Goal: Information Seeking & Learning: Learn about a topic

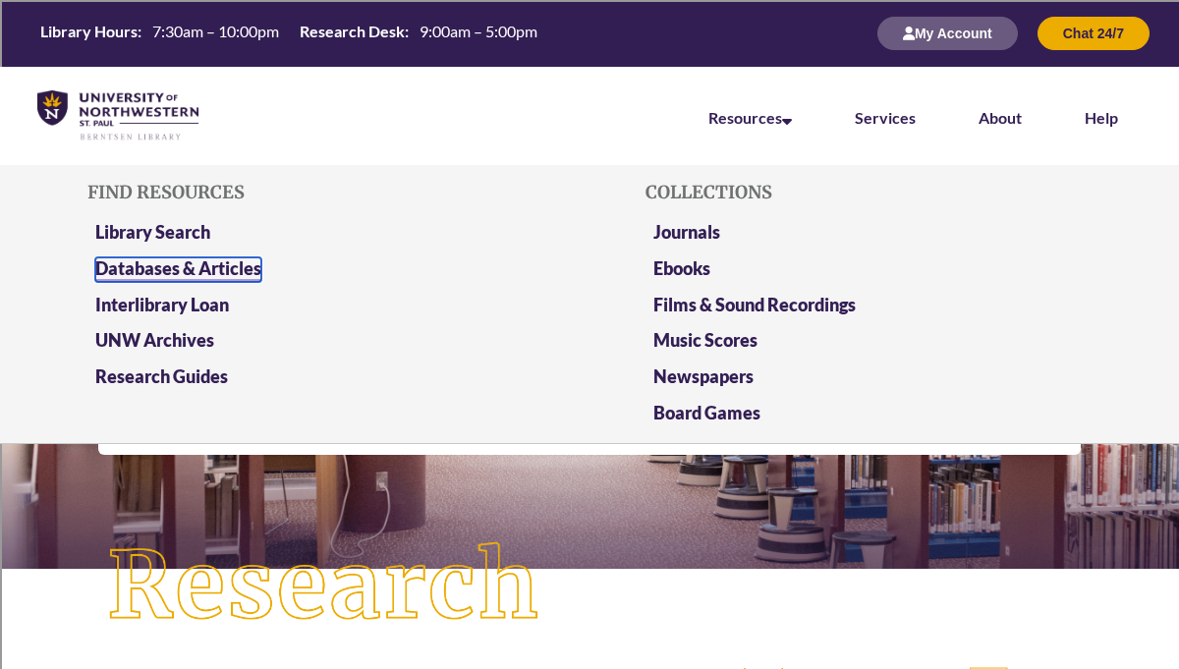
click at [248, 265] on link "Databases & Articles" at bounding box center [178, 269] width 166 height 25
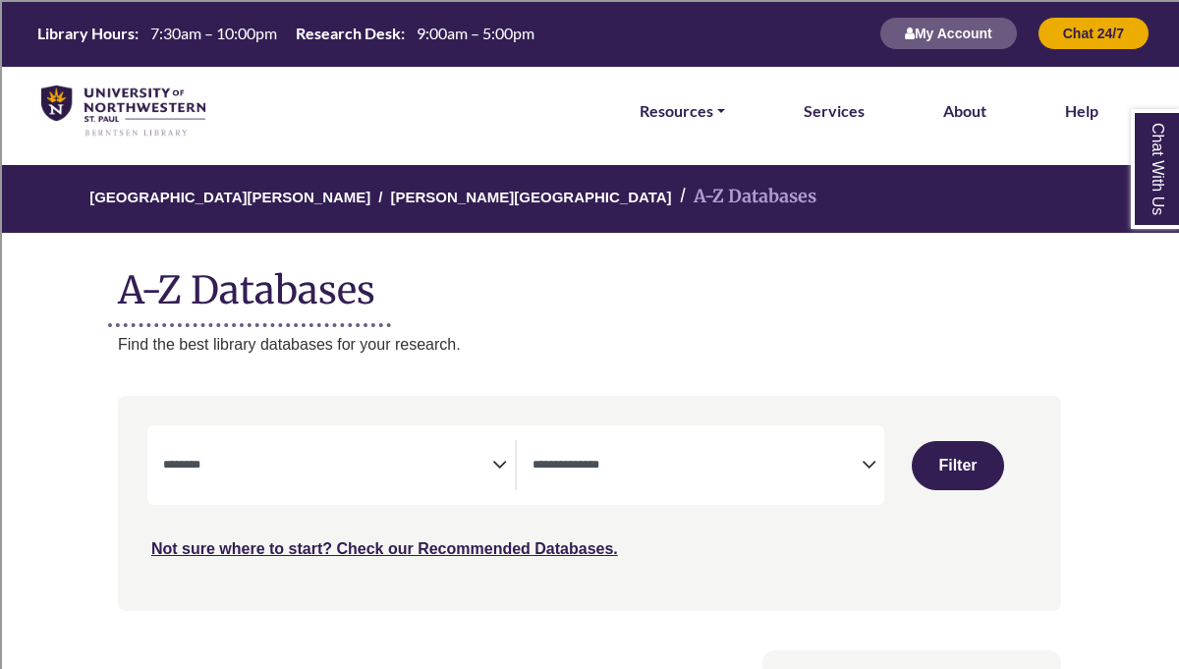
select select "Database Subject Filter"
select select "Database Types Filter"
select select "Database Subject Filter"
select select "Database Types Filter"
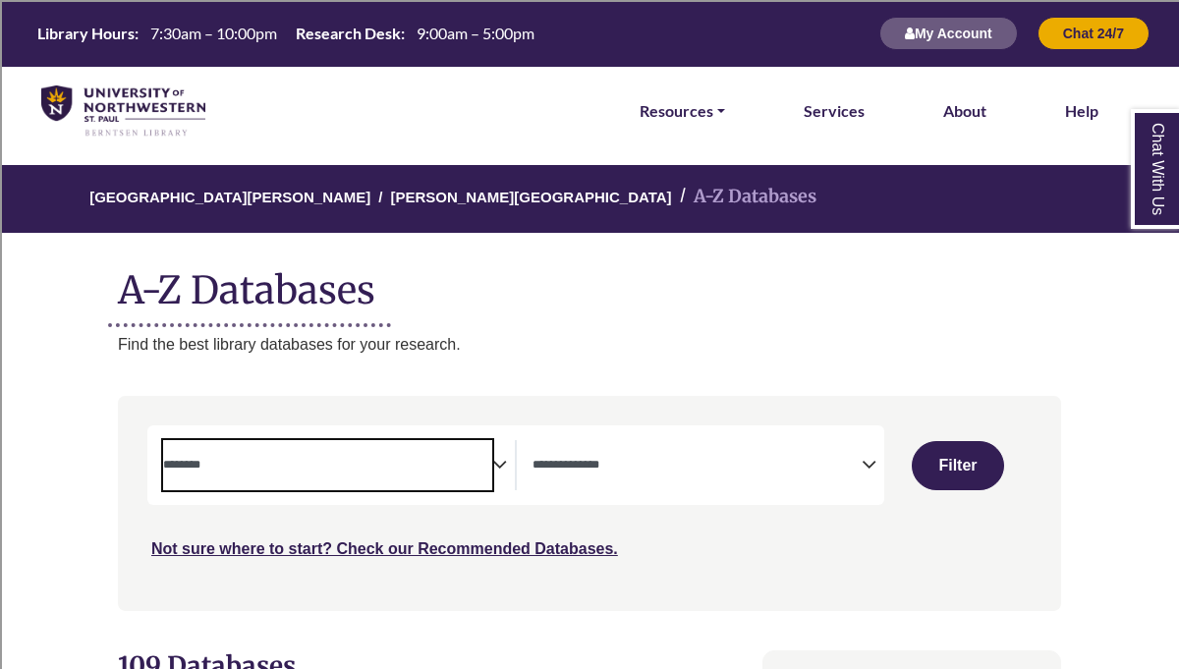
click at [408, 449] on span "Search filters" at bounding box center [327, 465] width 329 height 50
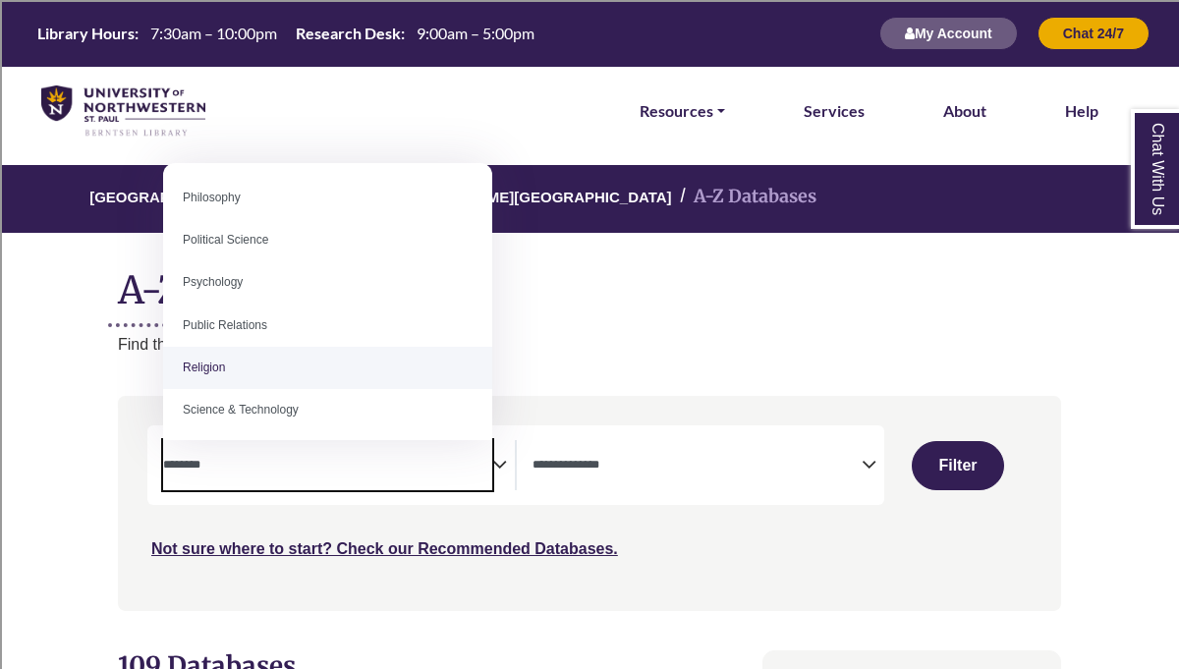
scroll to position [1455, 0]
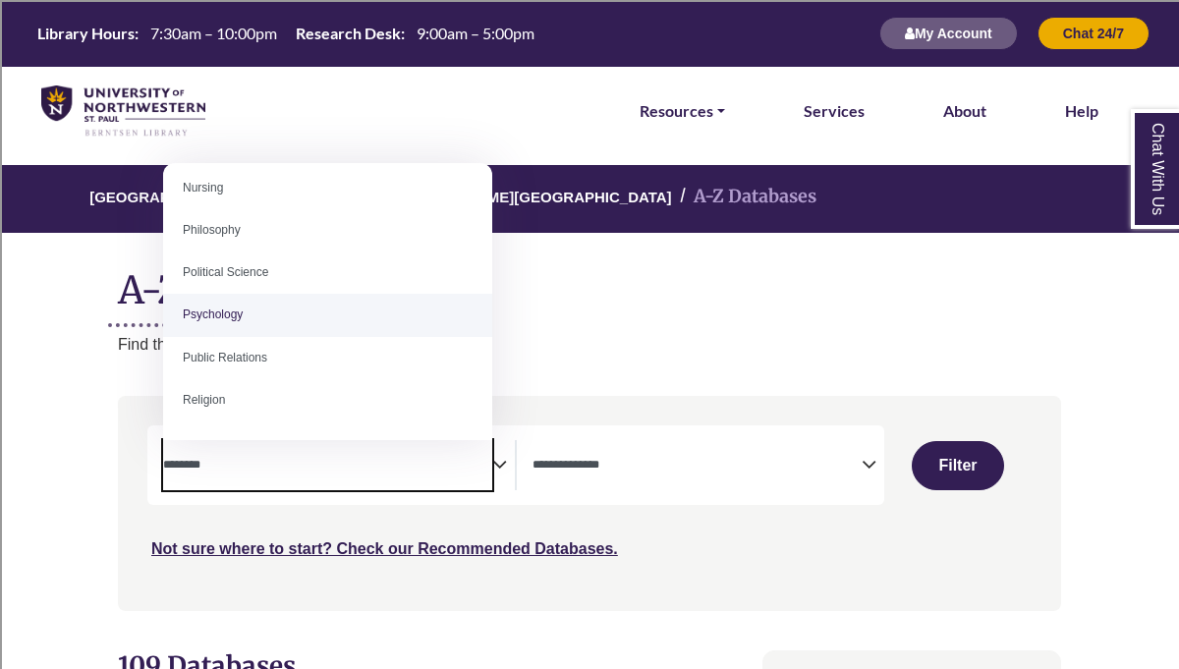
select select "*****"
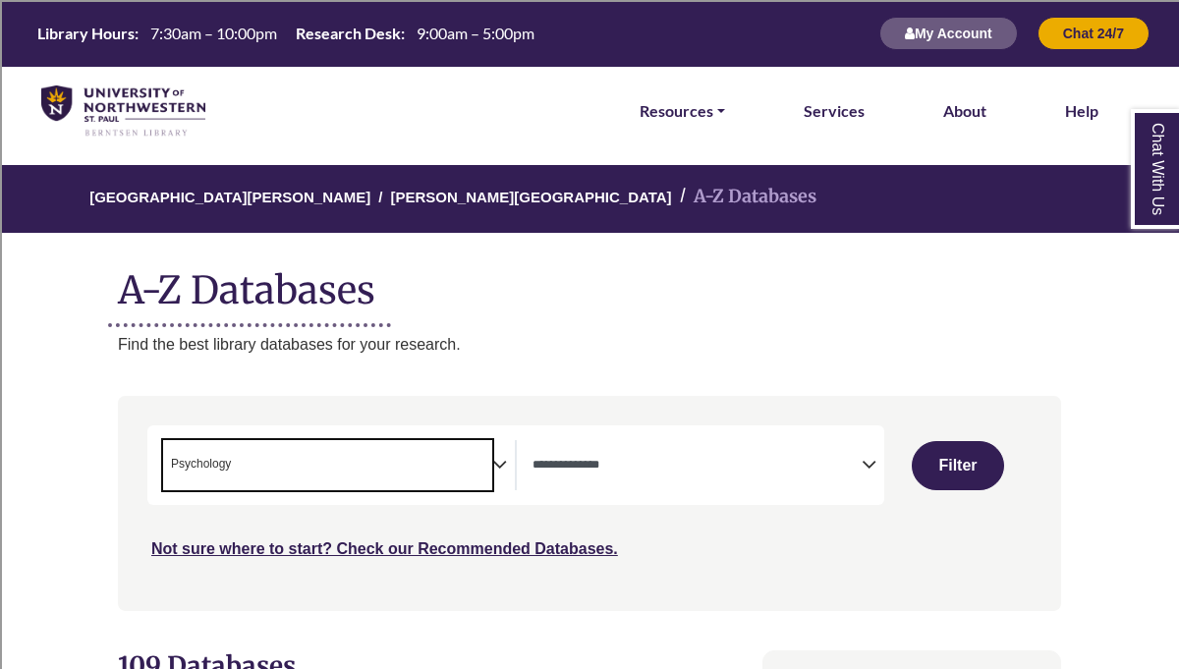
scroll to position [708, 0]
click at [671, 479] on span "Search filters" at bounding box center [696, 465] width 329 height 50
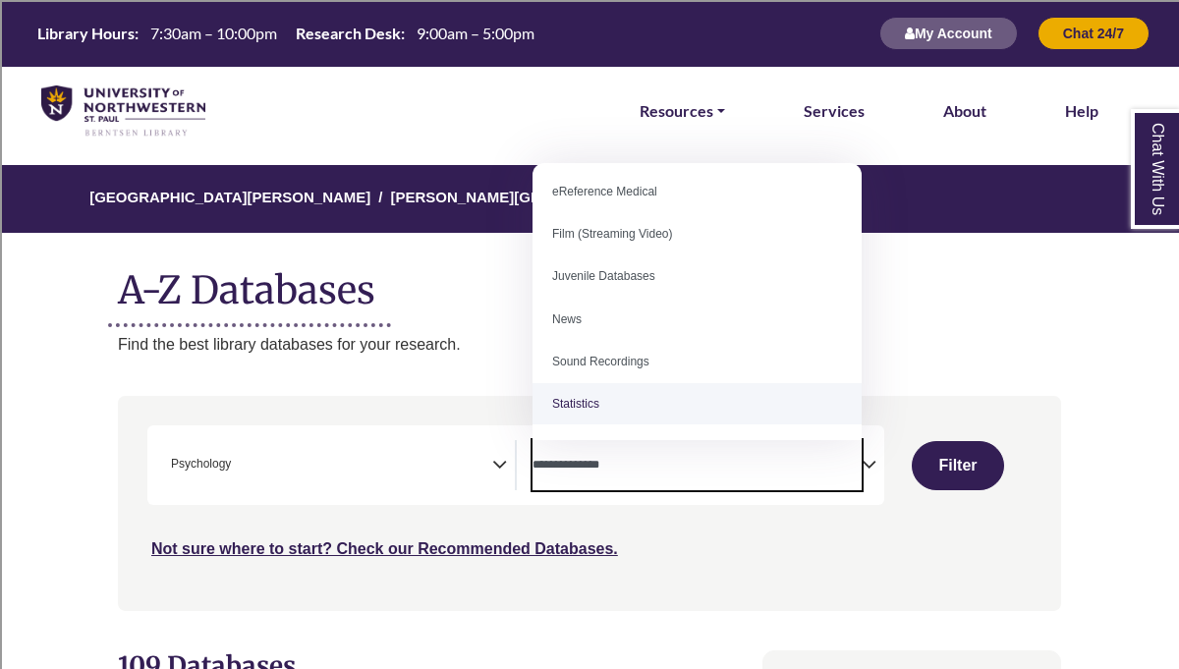
scroll to position [0, 0]
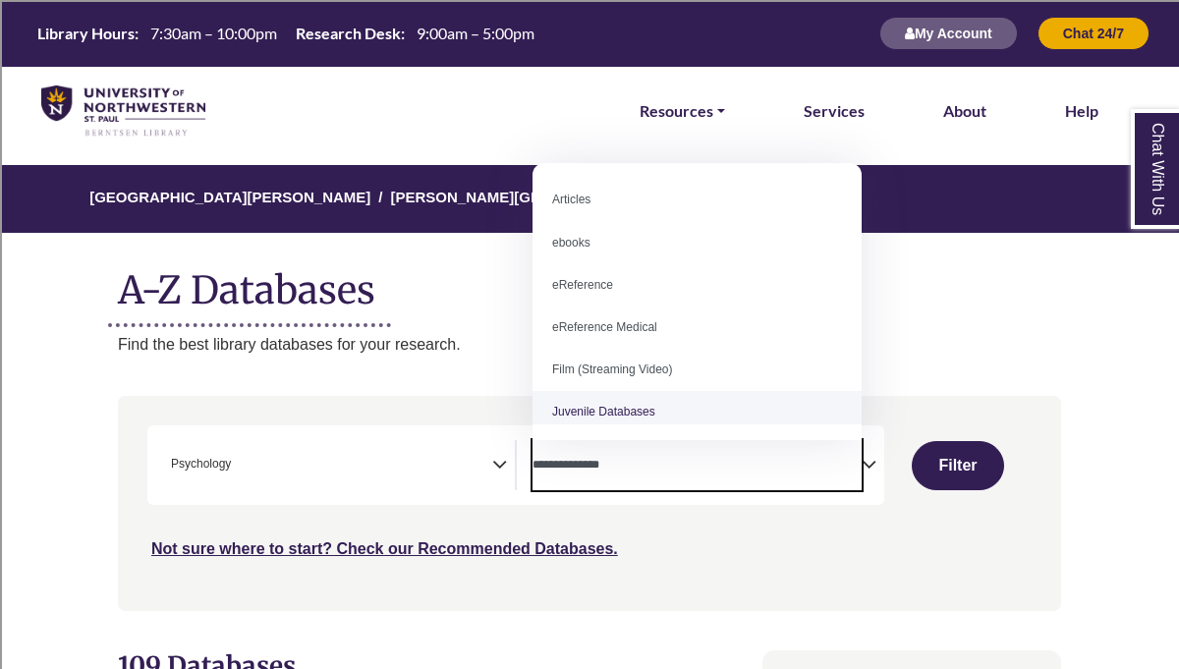
click at [858, 516] on div "***" at bounding box center [589, 493] width 884 height 136
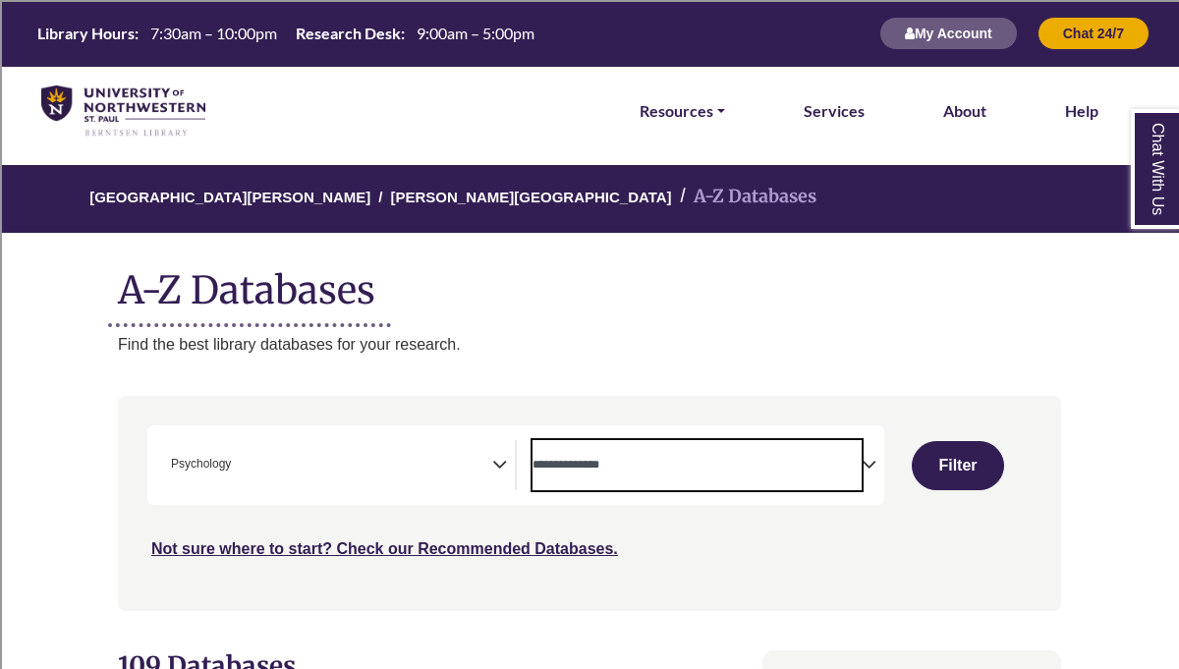
click at [827, 469] on textarea "Search" at bounding box center [696, 467] width 329 height 16
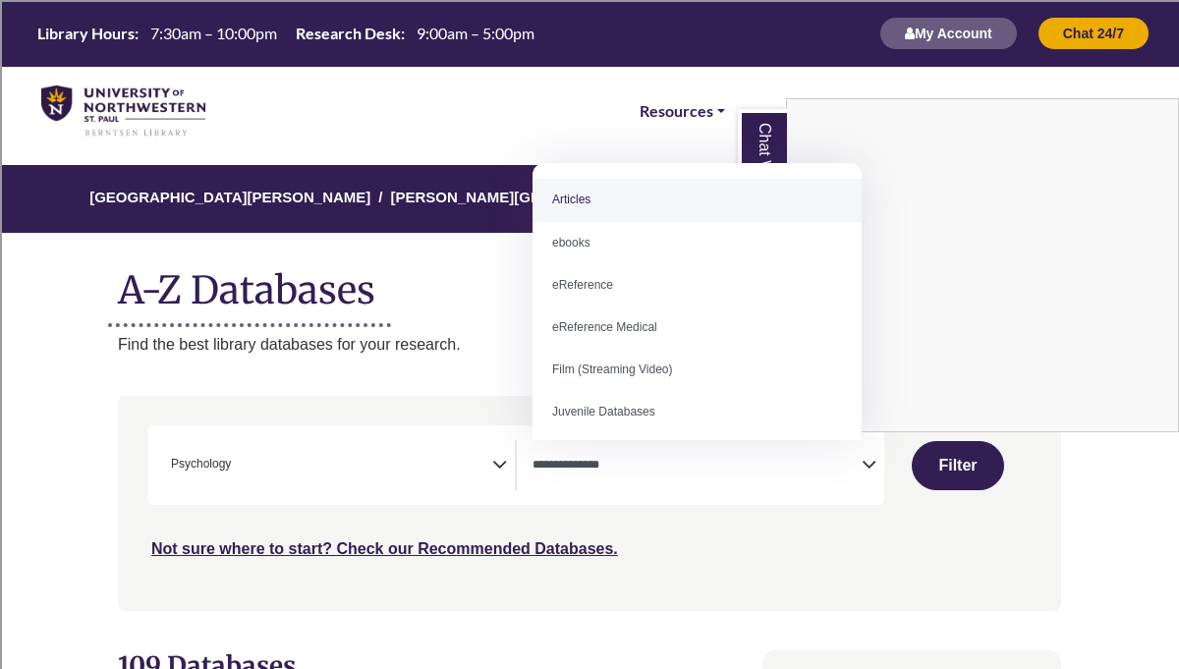
select select "*****"
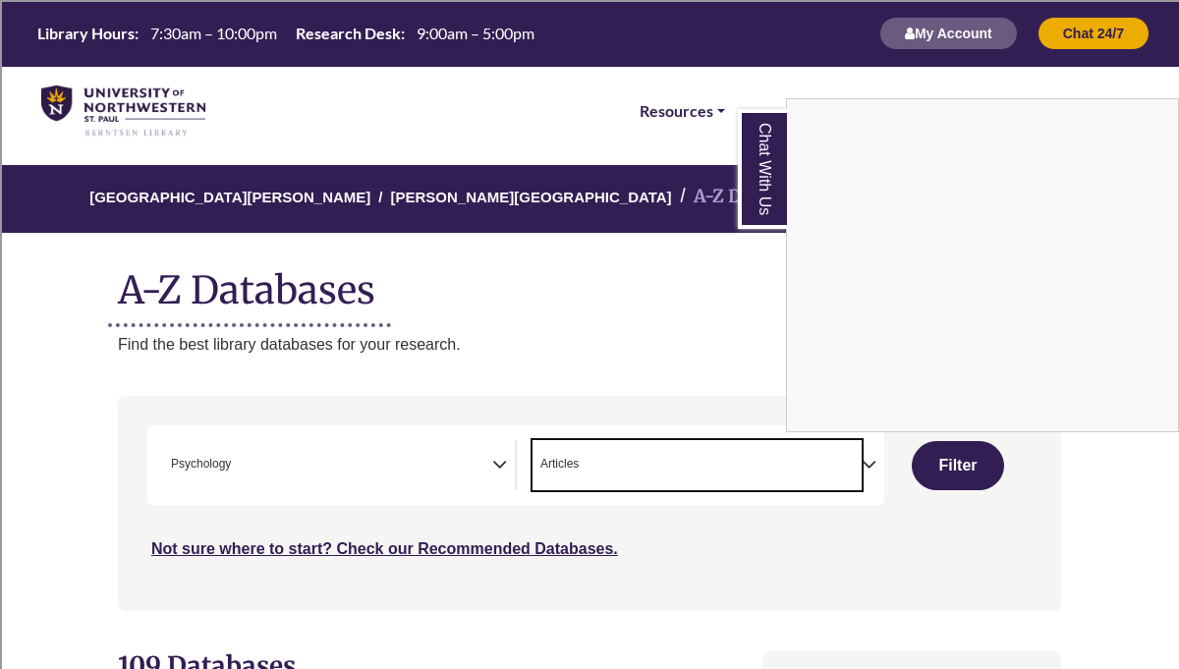
click at [769, 194] on link "Chat With Us" at bounding box center [762, 169] width 49 height 120
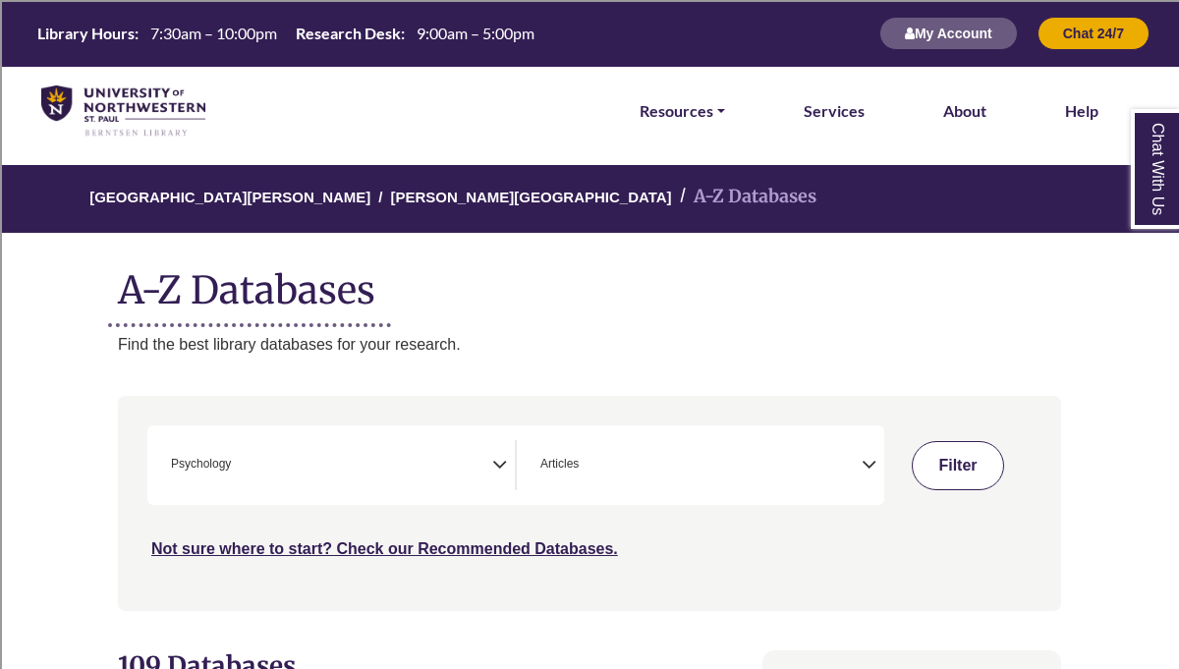
click at [949, 469] on button "Filter" at bounding box center [958, 465] width 93 height 49
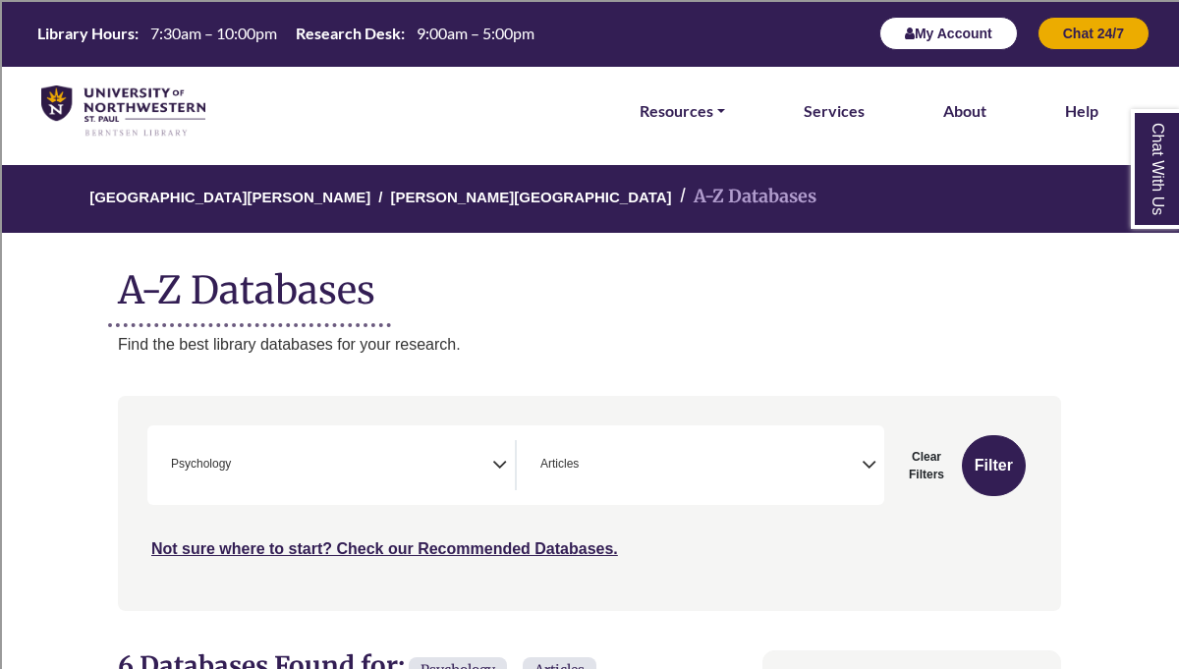
click at [922, 29] on button "My Account" at bounding box center [948, 33] width 139 height 33
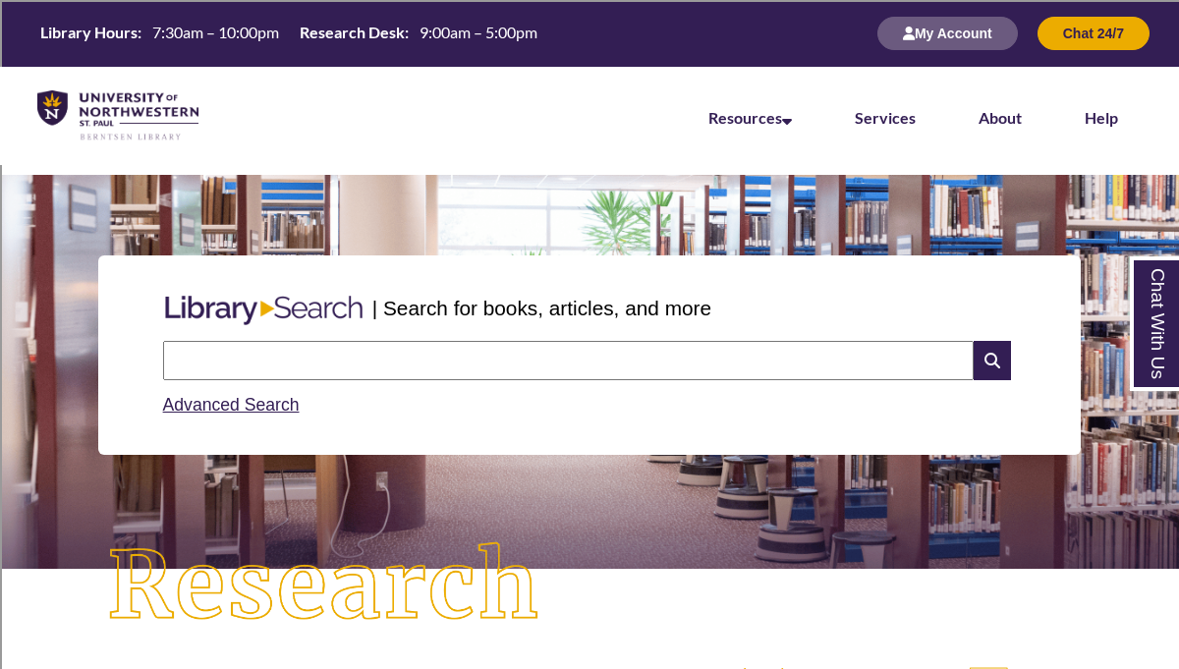
click at [422, 356] on input "text" at bounding box center [568, 360] width 810 height 39
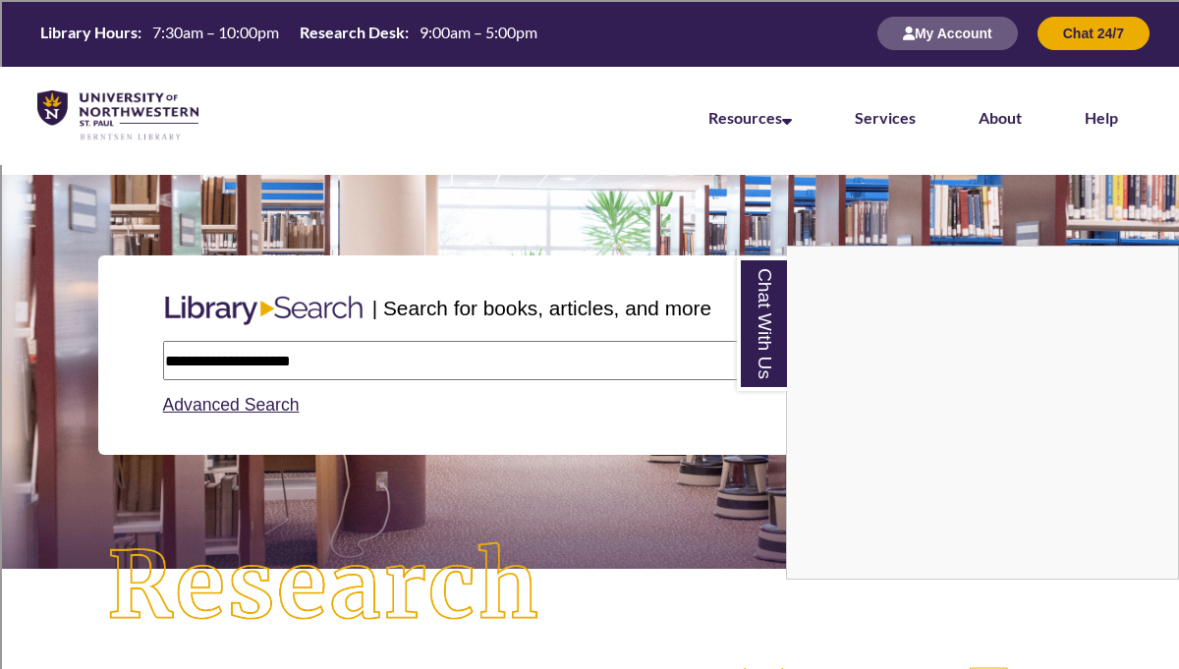
type input "**********"
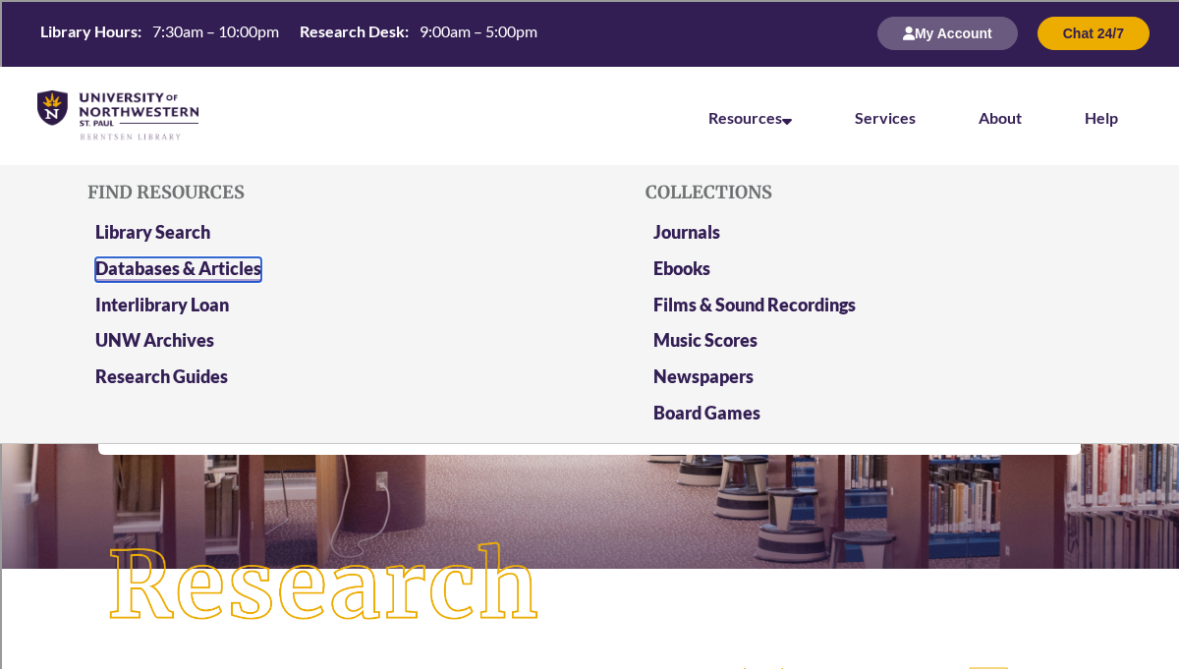
click at [230, 262] on link "Databases & Articles" at bounding box center [178, 269] width 166 height 25
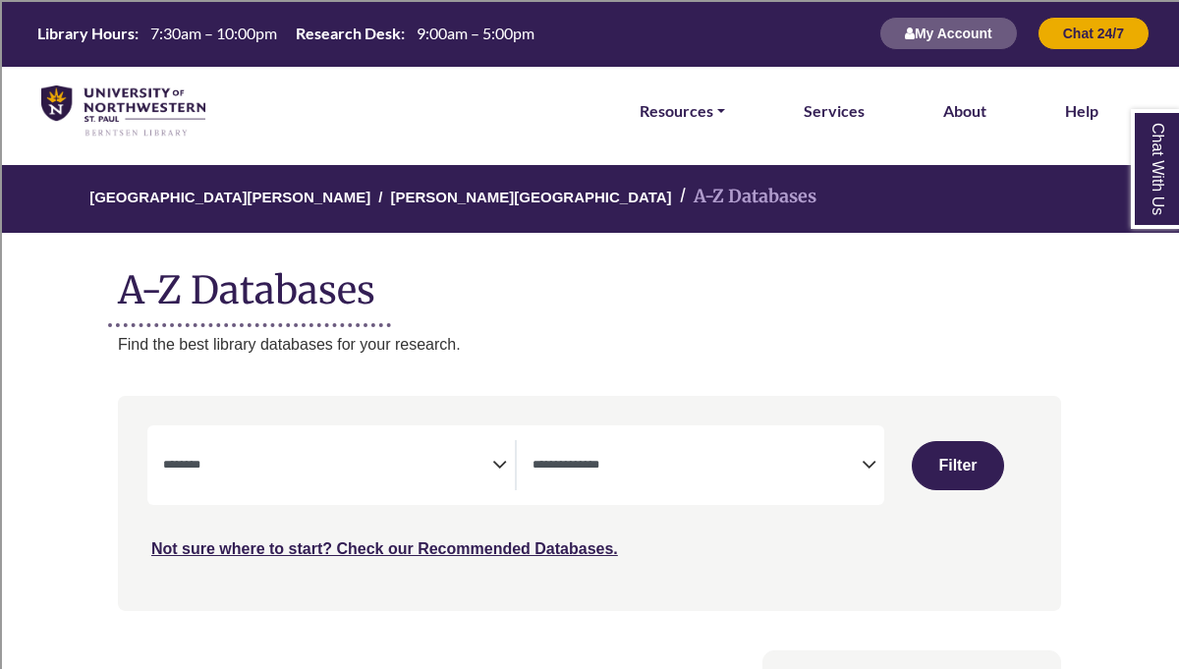
select select "Database Subject Filter"
select select "Database Types Filter"
select select "Database Subject Filter"
select select "Database Types Filter"
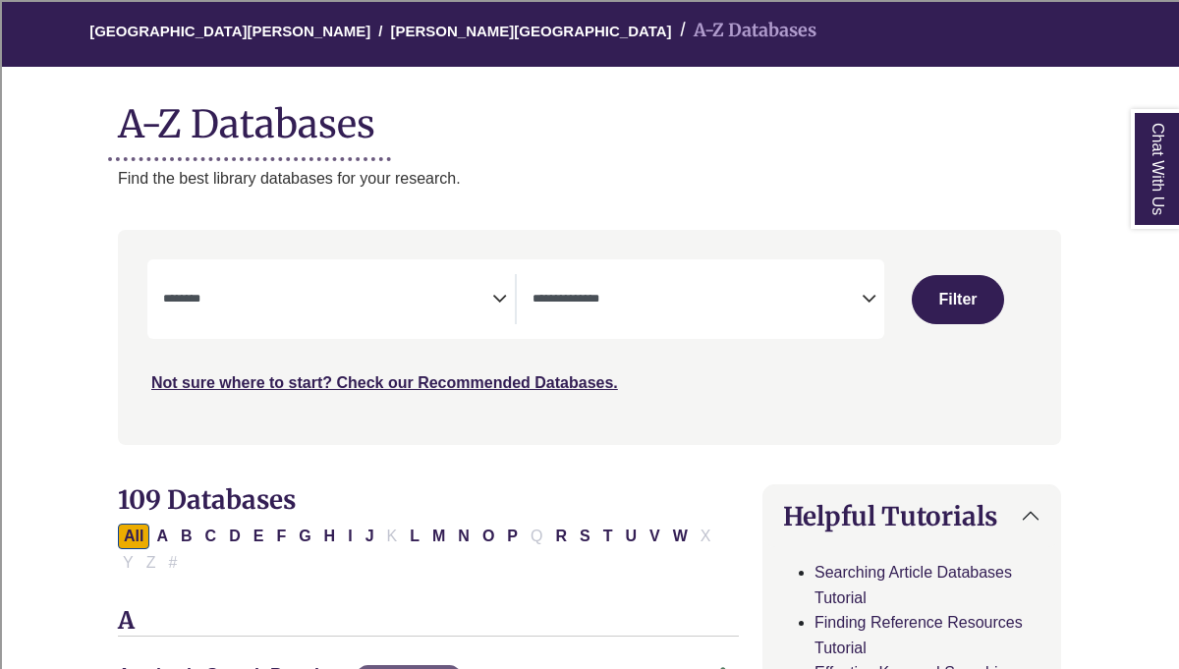
scroll to position [167, 0]
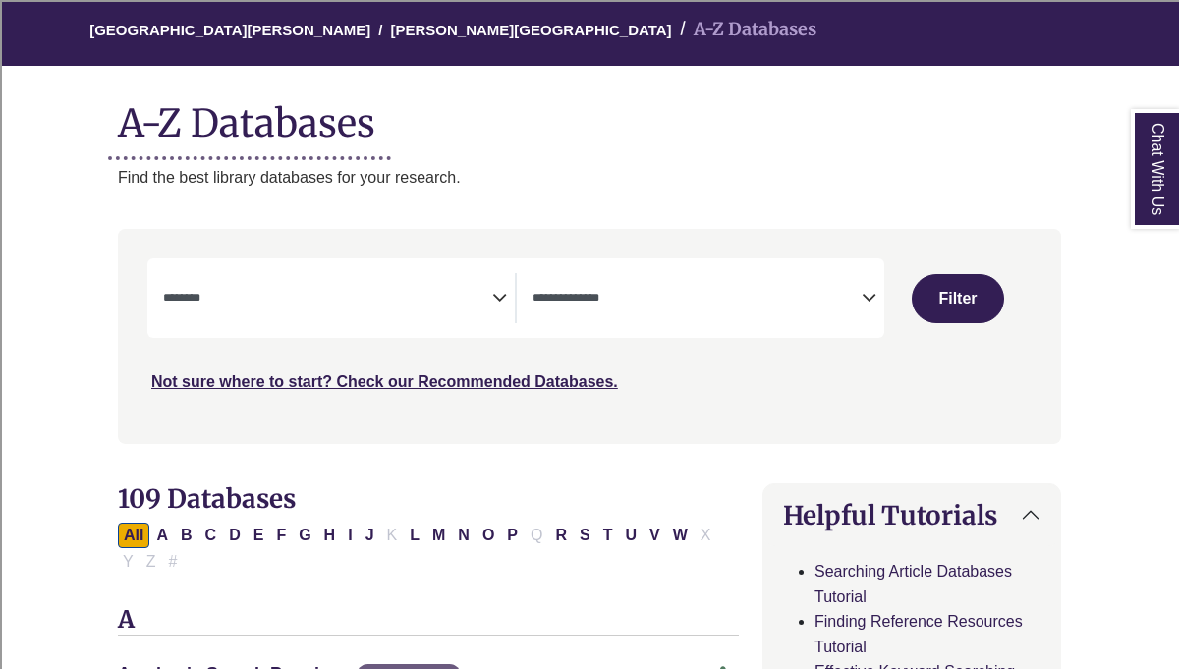
click at [456, 289] on span "Search filters" at bounding box center [327, 295] width 329 height 17
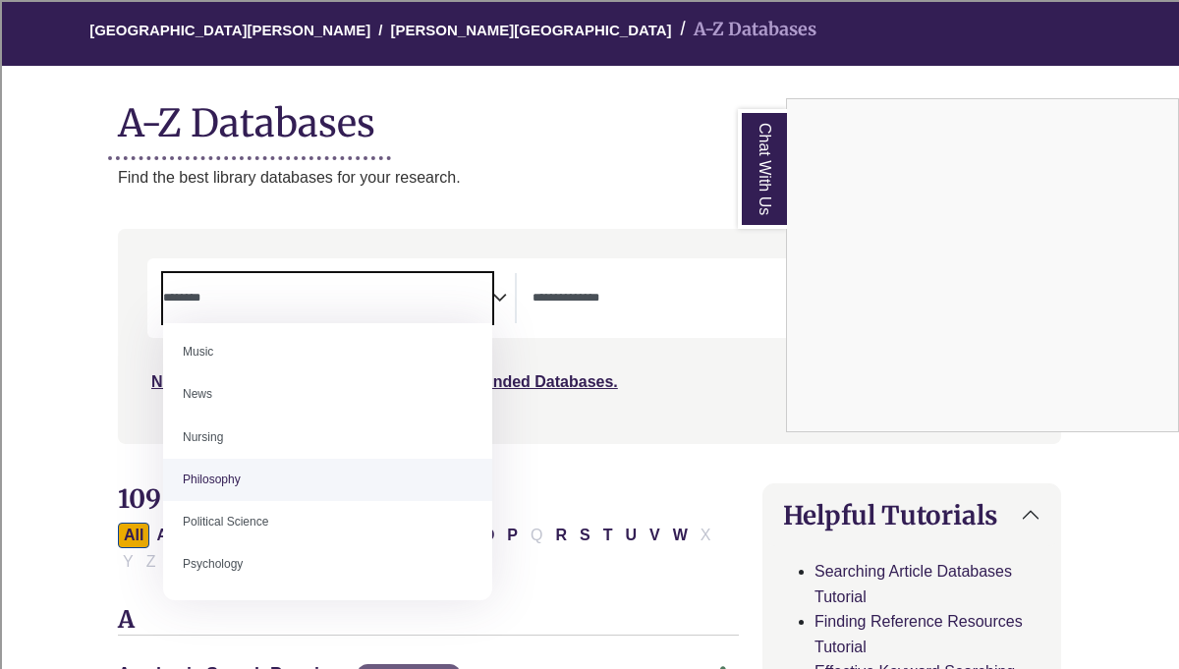
scroll to position [1368, 0]
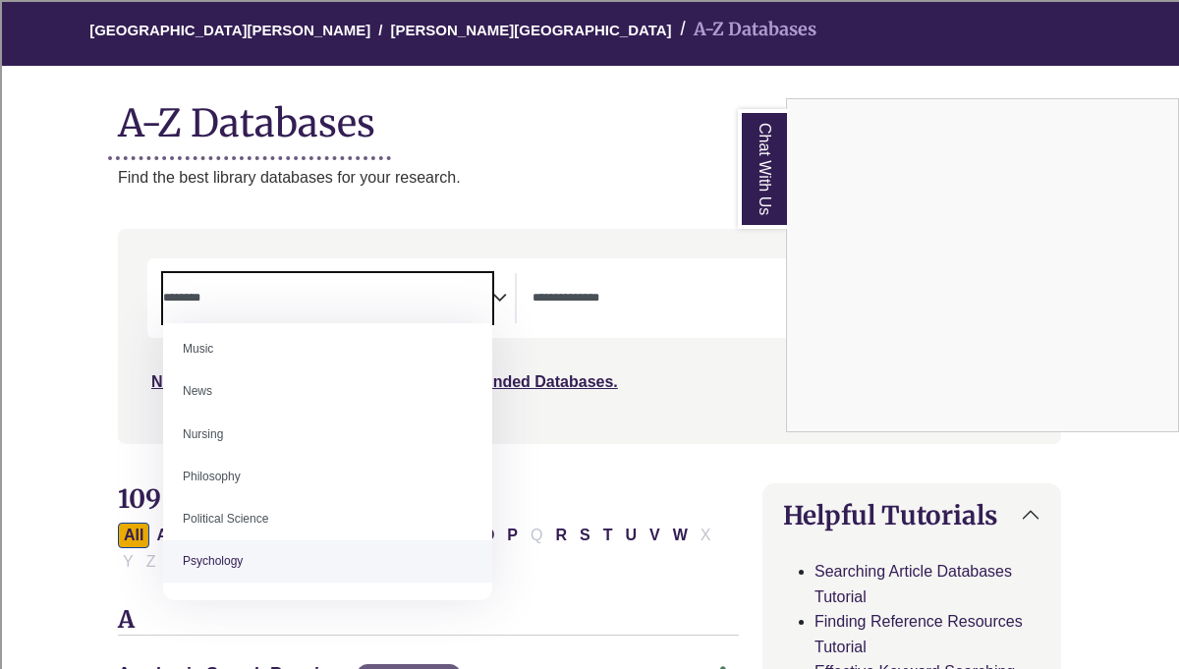
select select "*****"
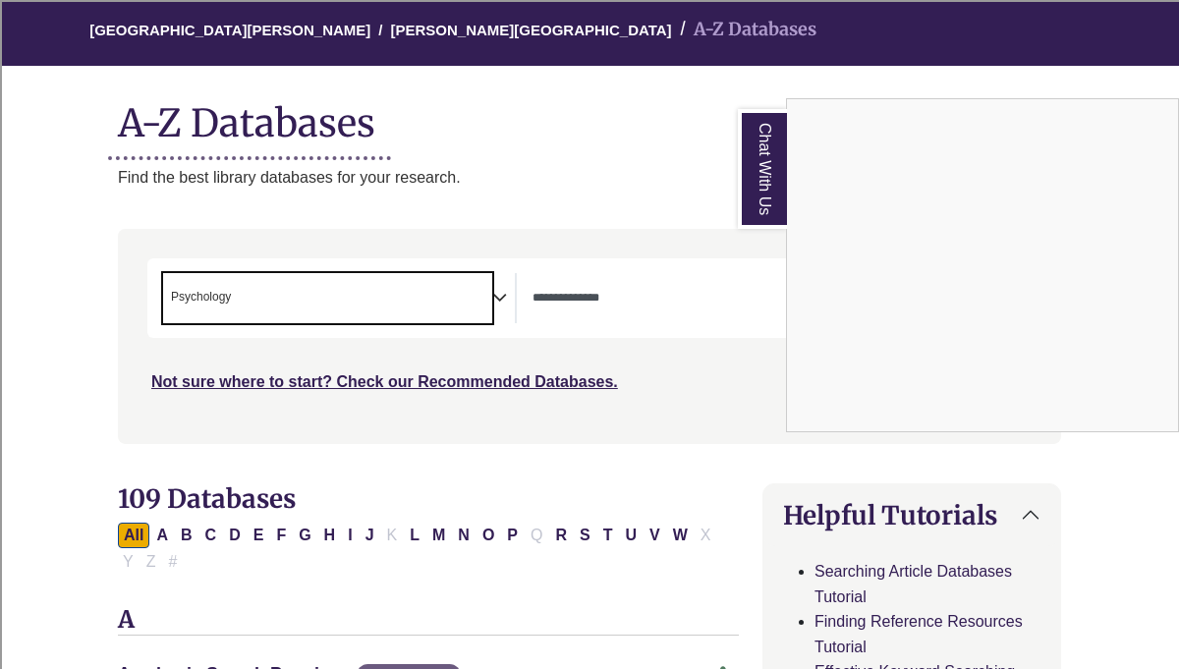
scroll to position [708, 0]
click at [545, 297] on div "Chat With Us" at bounding box center [589, 334] width 1179 height 669
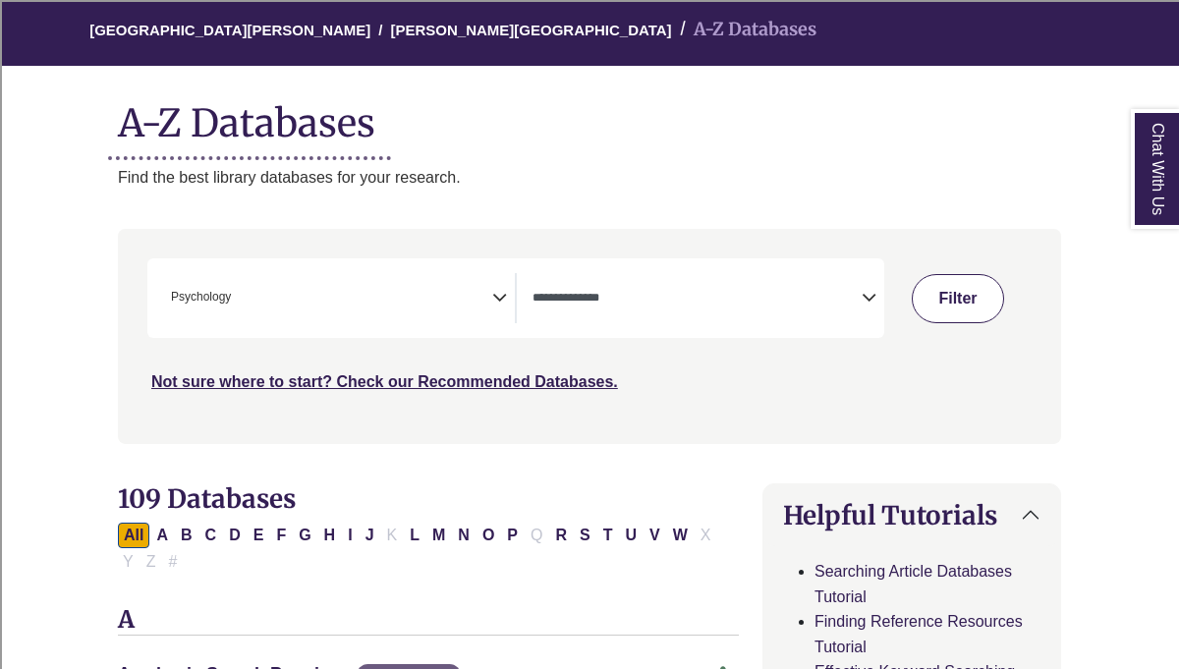
click at [958, 307] on button "Filter" at bounding box center [958, 298] width 93 height 49
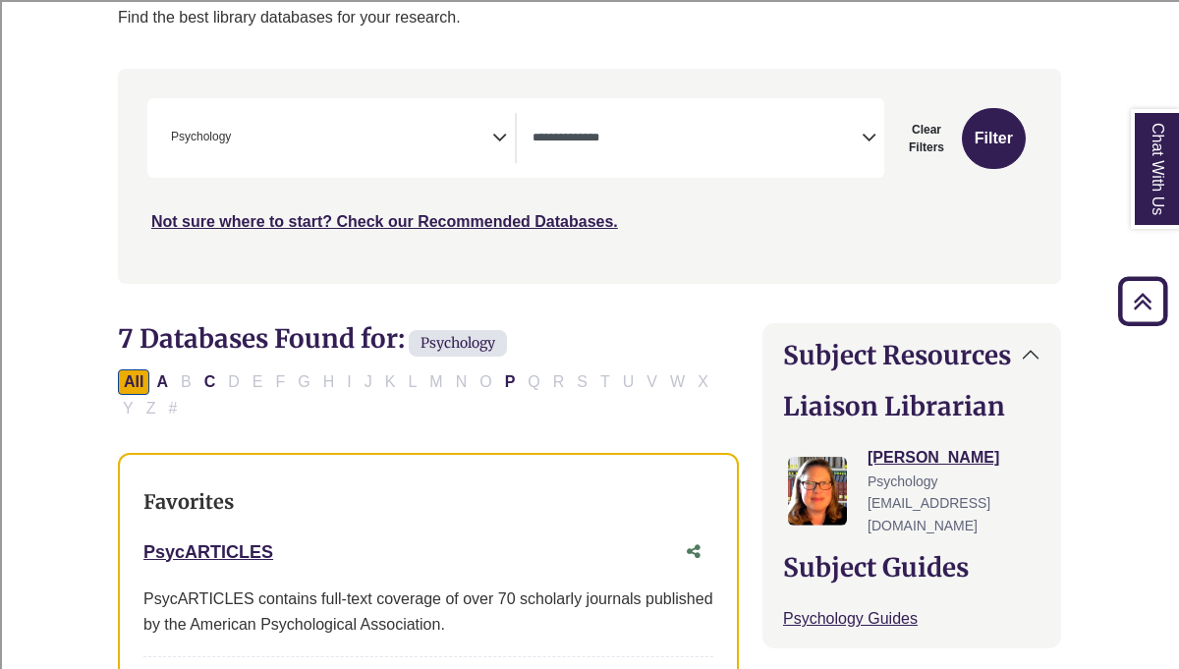
scroll to position [335, 0]
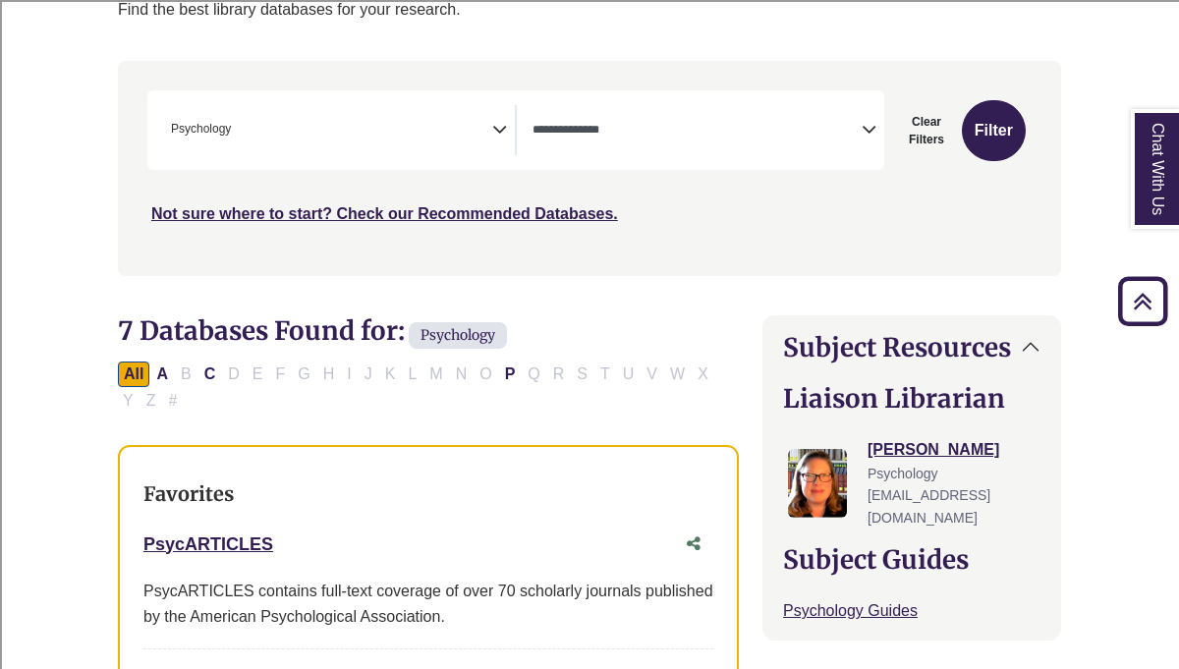
click at [407, 375] on div "All A B C D E F G H I J K L M N O P Q R S T U V W X Y Z #" at bounding box center [417, 385] width 598 height 43
click at [205, 377] on button "C" at bounding box center [210, 375] width 24 height 26
select select "Database Types Filter"
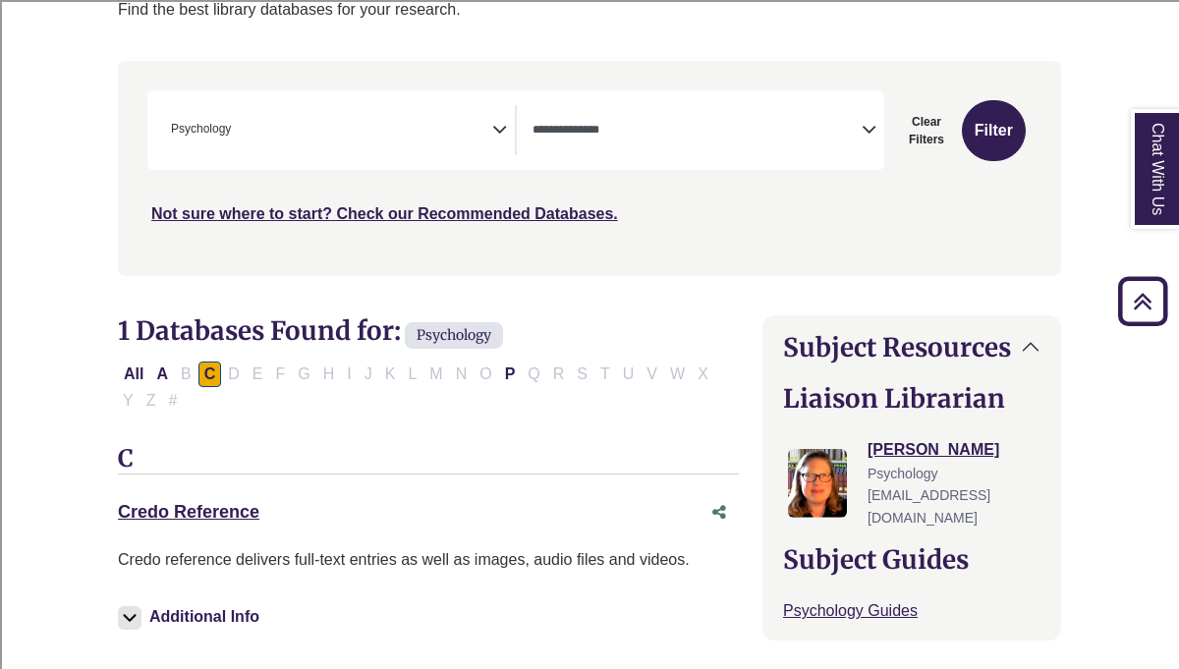
click at [411, 375] on div "All A B C D E F G H I J K L M N O P Q R S T U V W X Y Z #" at bounding box center [417, 385] width 598 height 43
click at [492, 134] on icon "Search filters" at bounding box center [499, 126] width 15 height 29
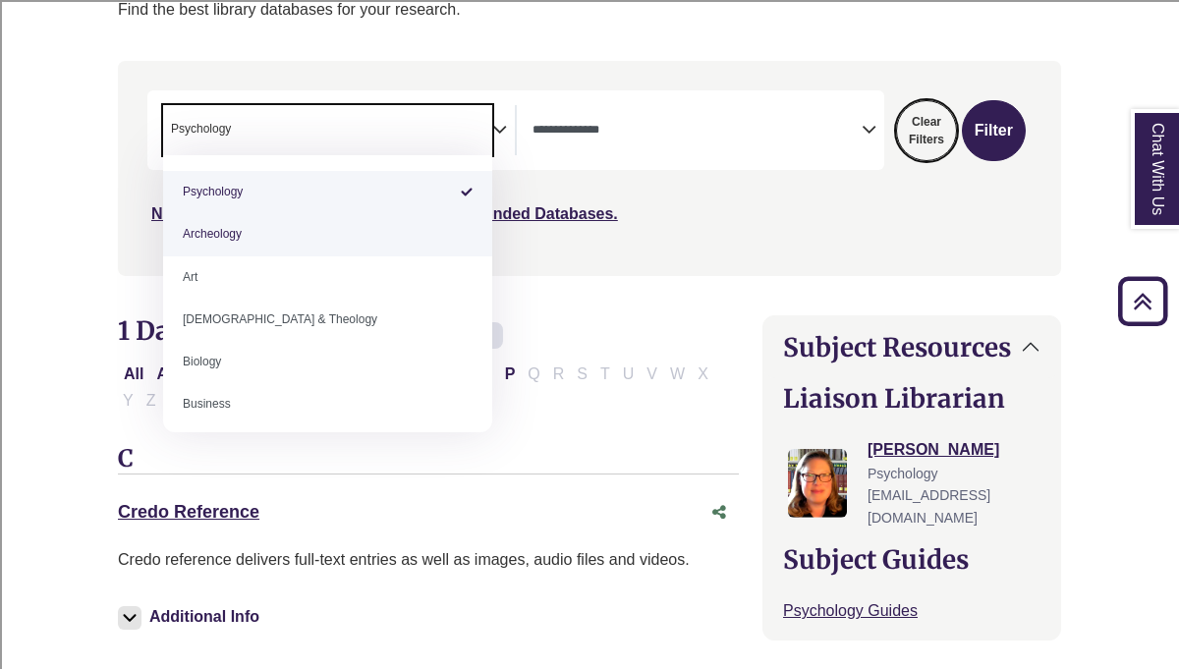
click at [917, 150] on button "Clear Filters" at bounding box center [926, 130] width 61 height 61
select select "Database Subject Filter"
select select "Database Types Filter"
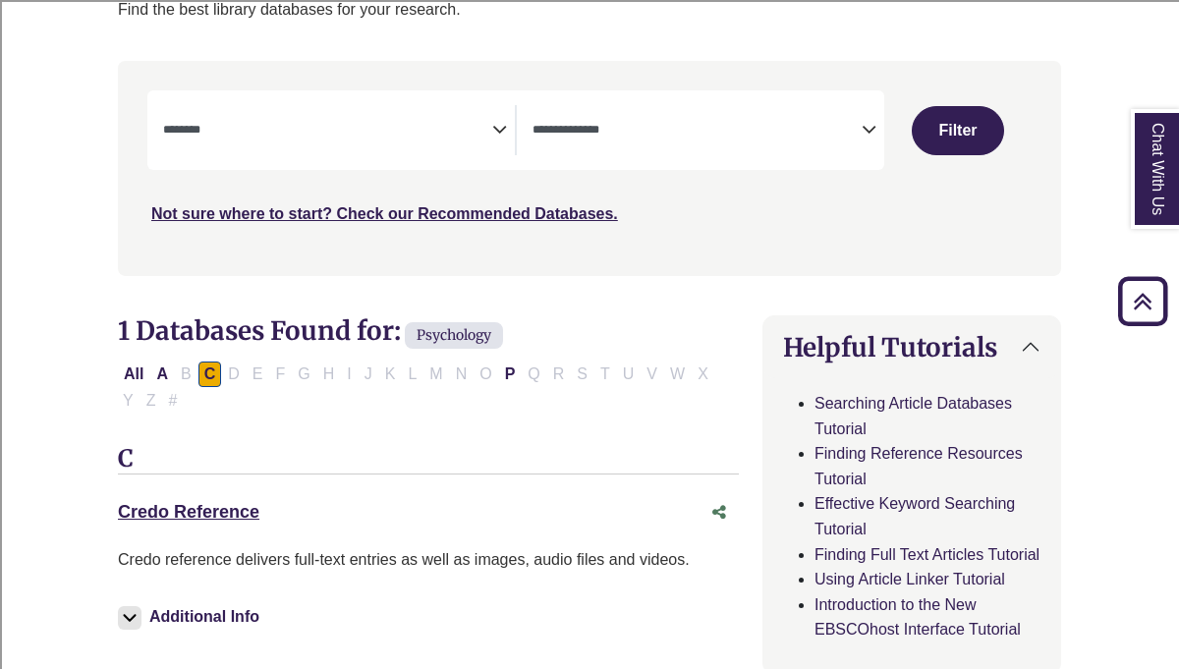
select select "Database Subject Filter"
select select "Database Types Filter"
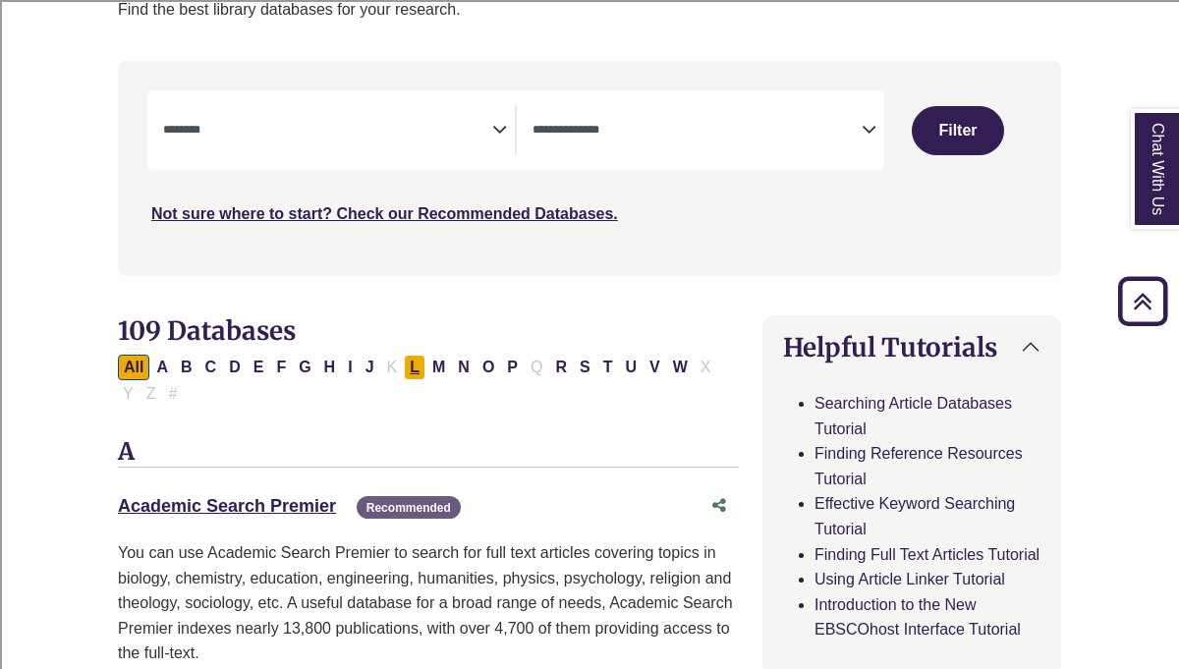
click at [415, 365] on button "L" at bounding box center [415, 368] width 22 height 26
select select "Database Subject Filter"
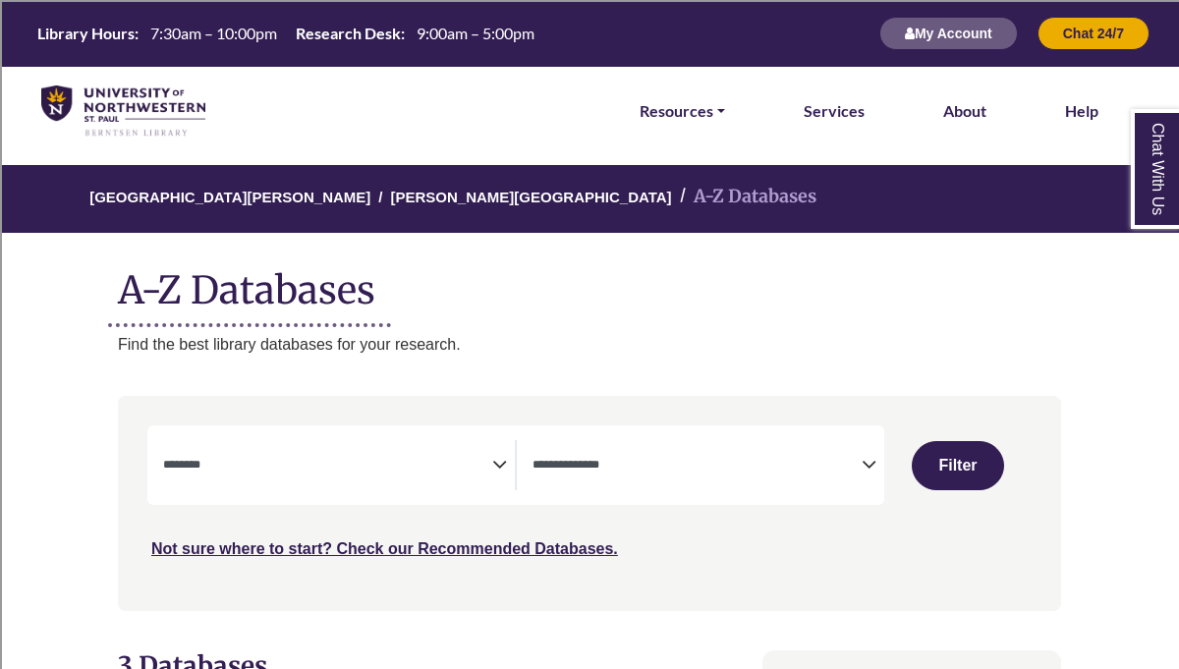
click at [583, 468] on textarea "Search" at bounding box center [696, 467] width 329 height 16
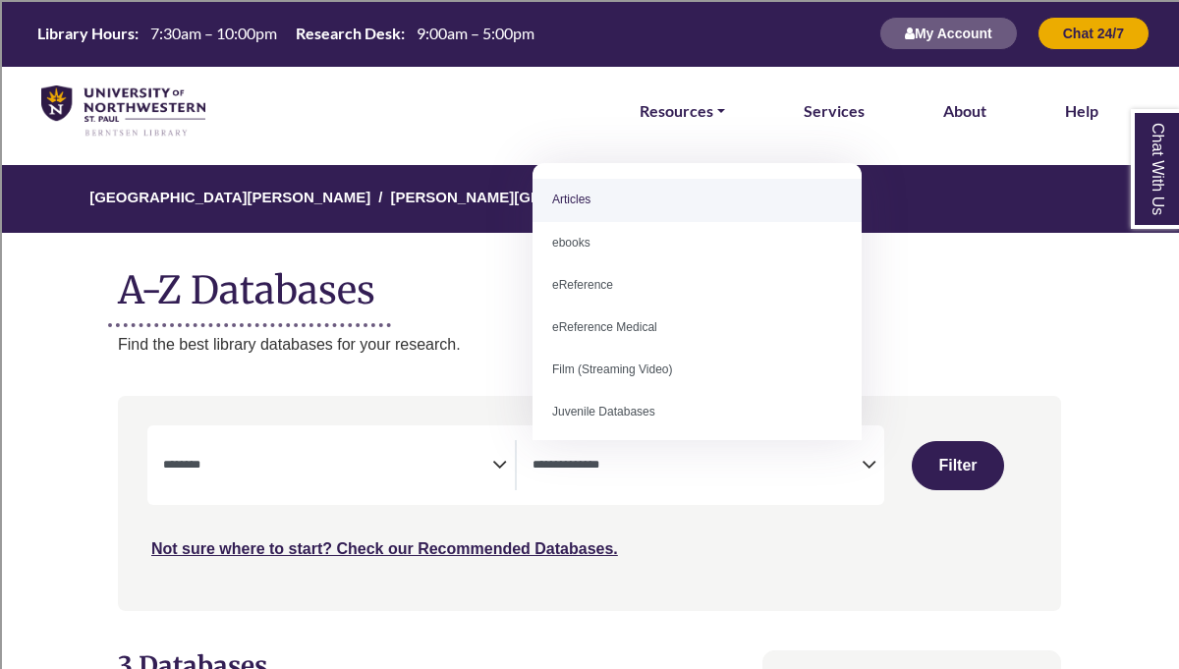
select select "*****"
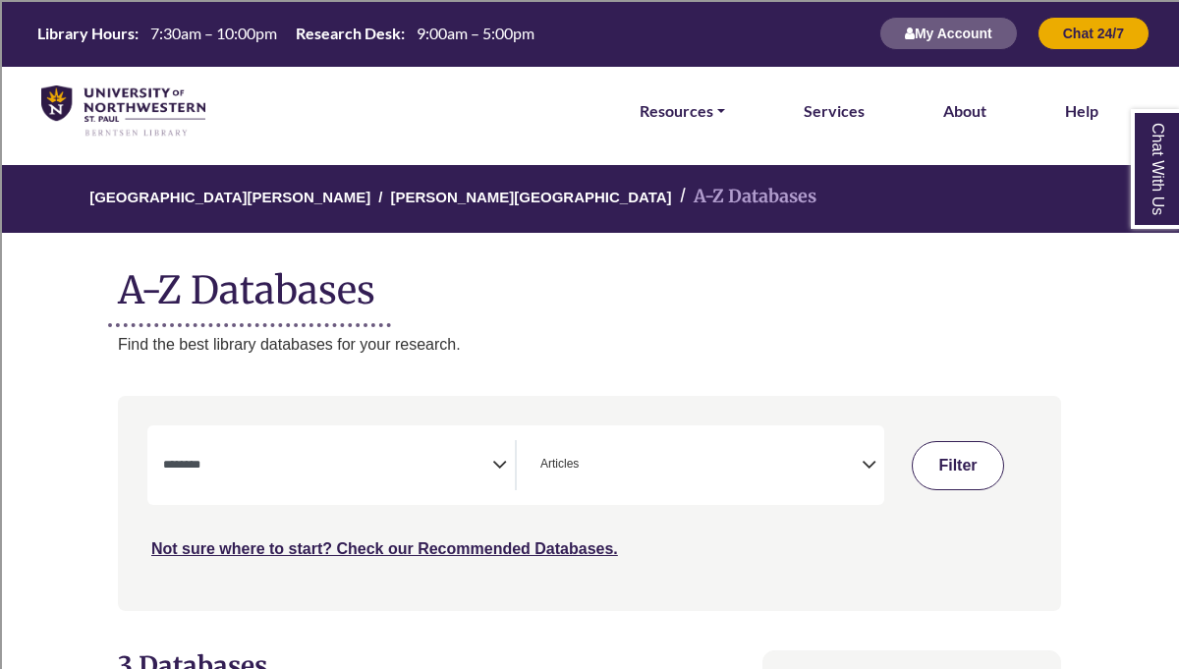
click at [957, 474] on button "Filter" at bounding box center [958, 465] width 93 height 49
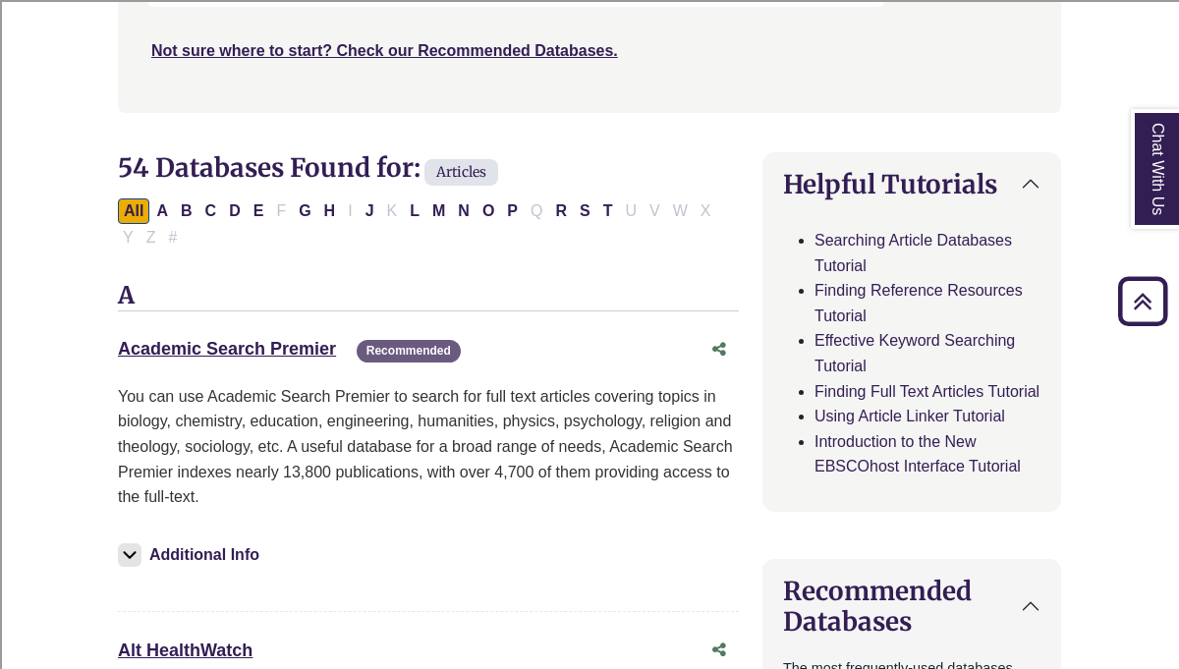
scroll to position [484, 0]
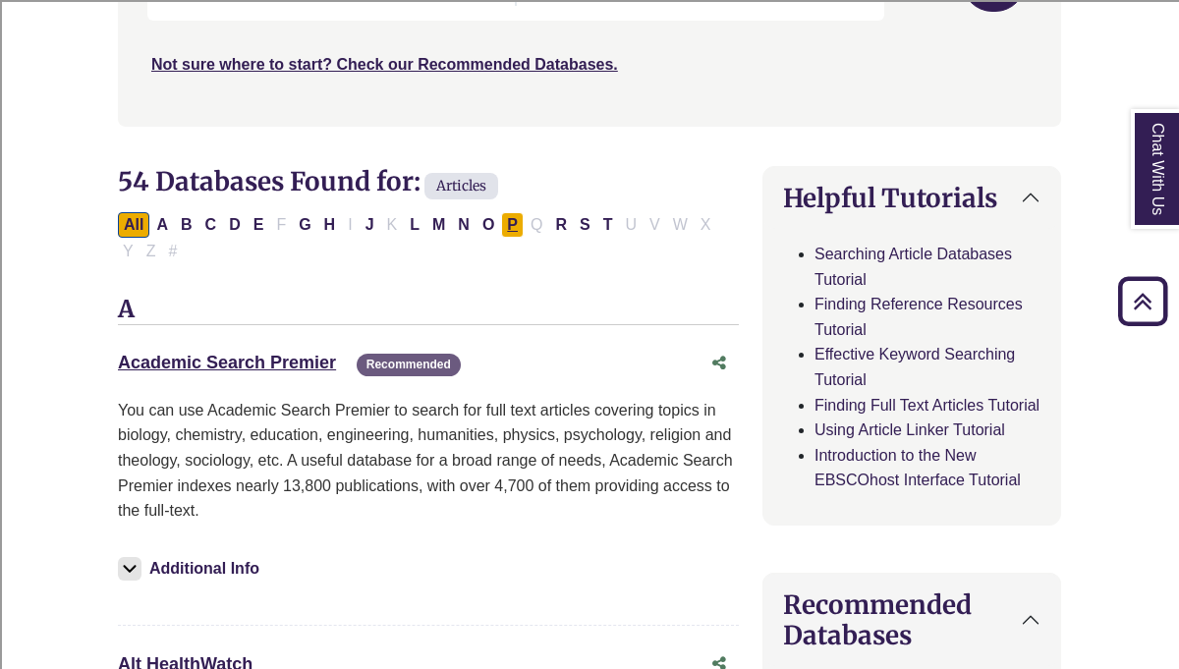
click at [506, 225] on button "P" at bounding box center [512, 225] width 23 height 26
select select "Database Subject Filter"
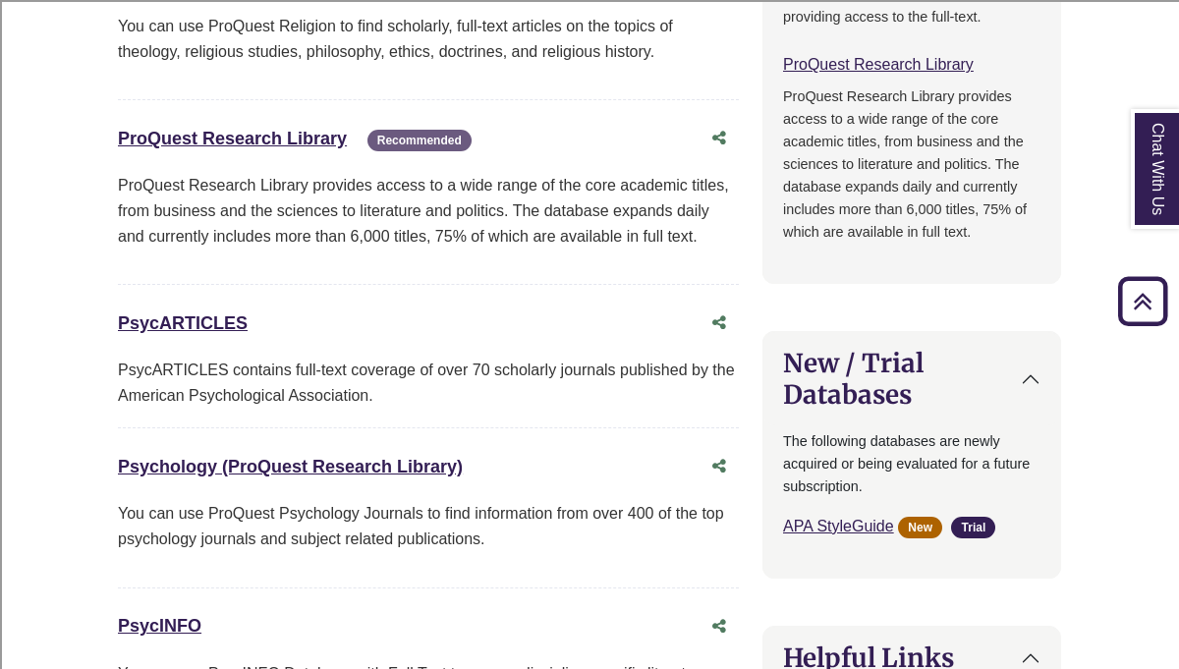
scroll to position [1429, 0]
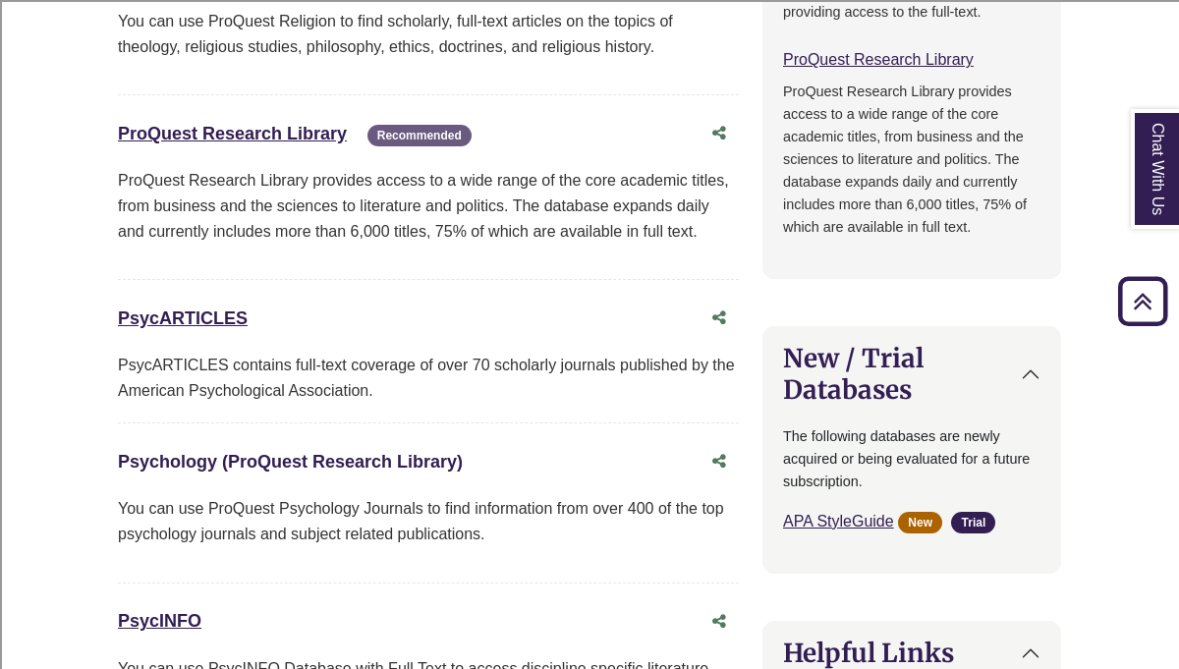
click at [342, 456] on link "Psychology (ProQuest Research Library) This link opens in a new window" at bounding box center [290, 462] width 345 height 20
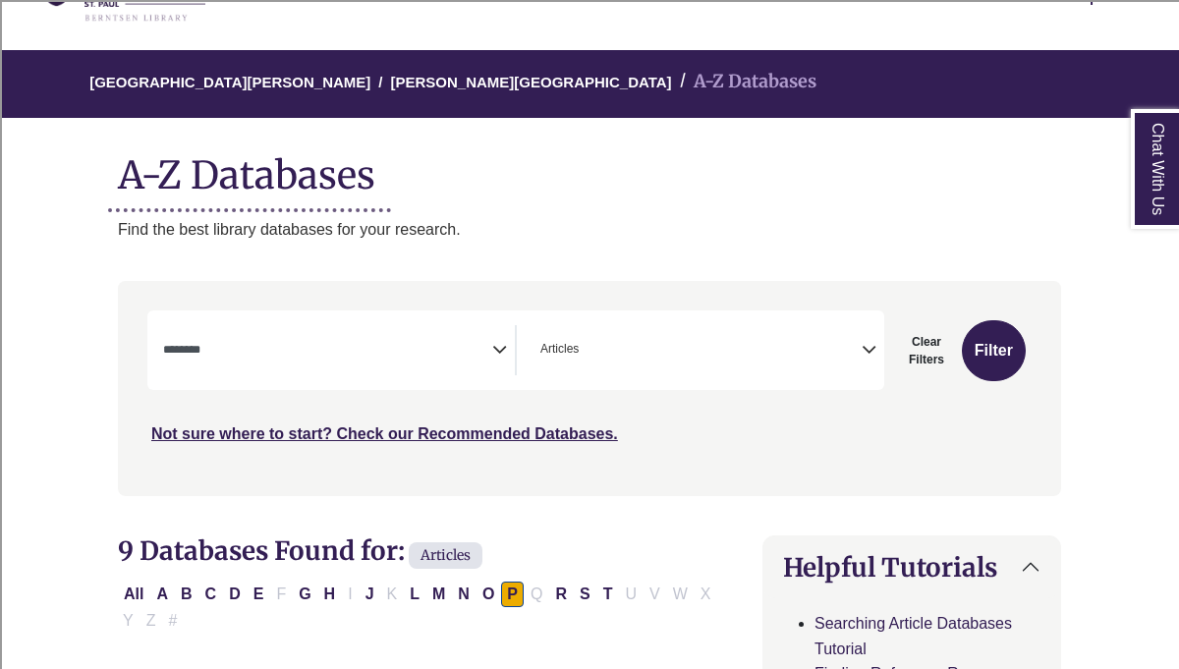
scroll to position [0, 0]
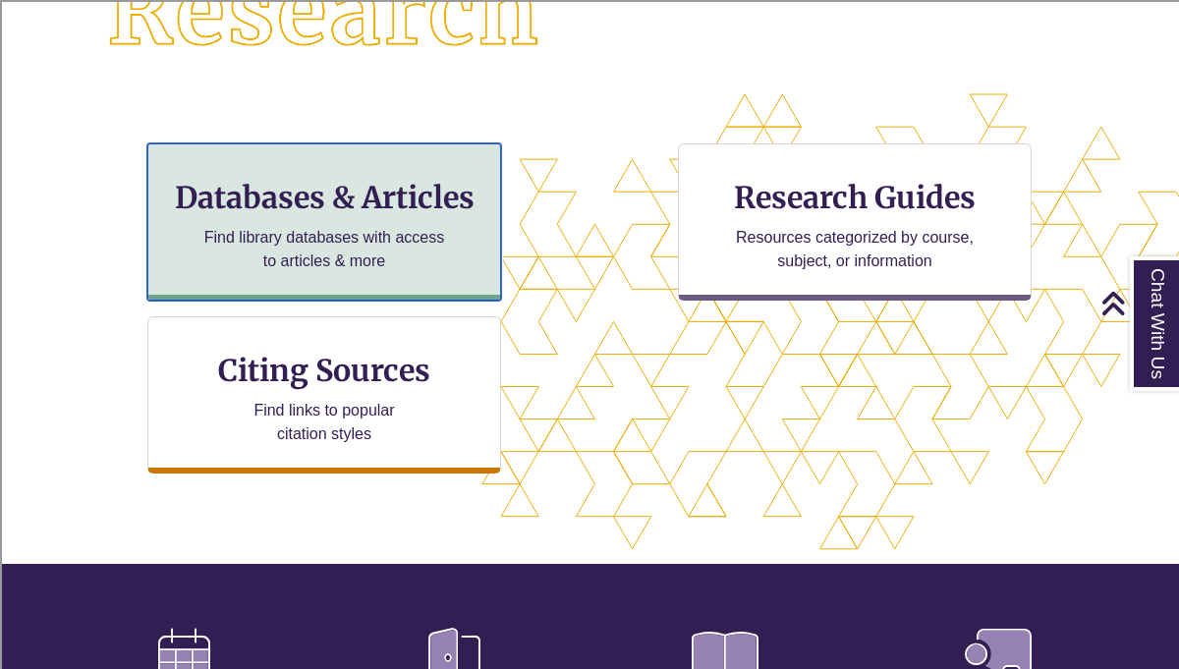
click at [375, 225] on div "Databases & Articles Find library databases with access to articles & more" at bounding box center [324, 221] width 354 height 157
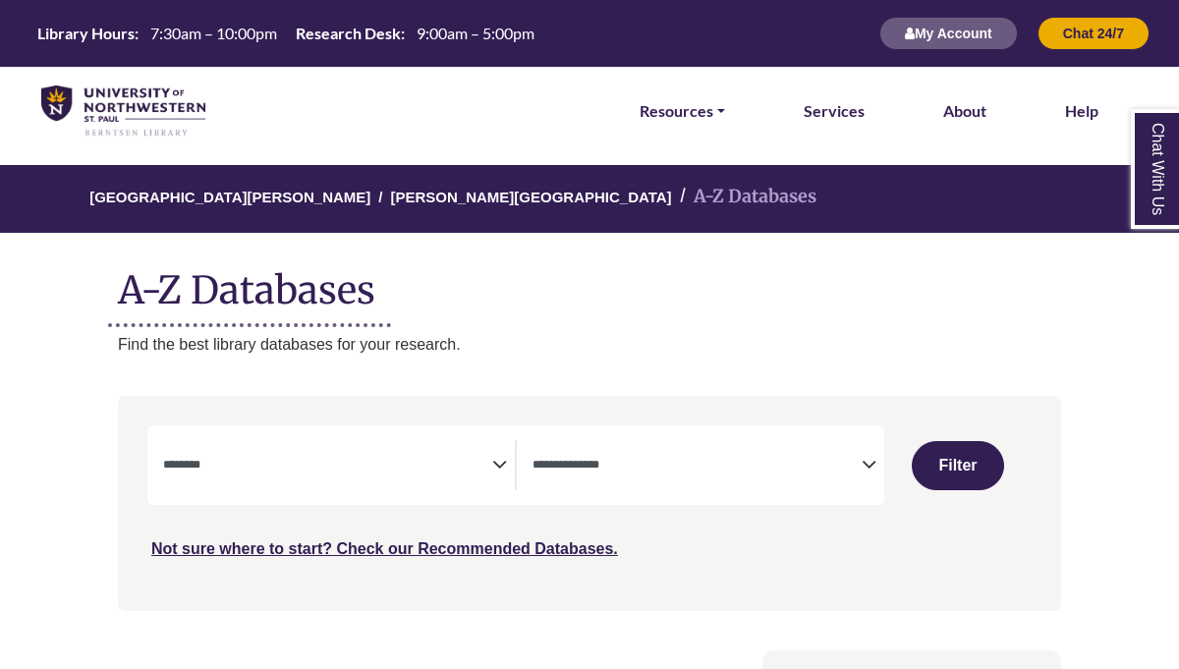
select select "Database Subject Filter"
select select "Database Types Filter"
select select "Database Subject Filter"
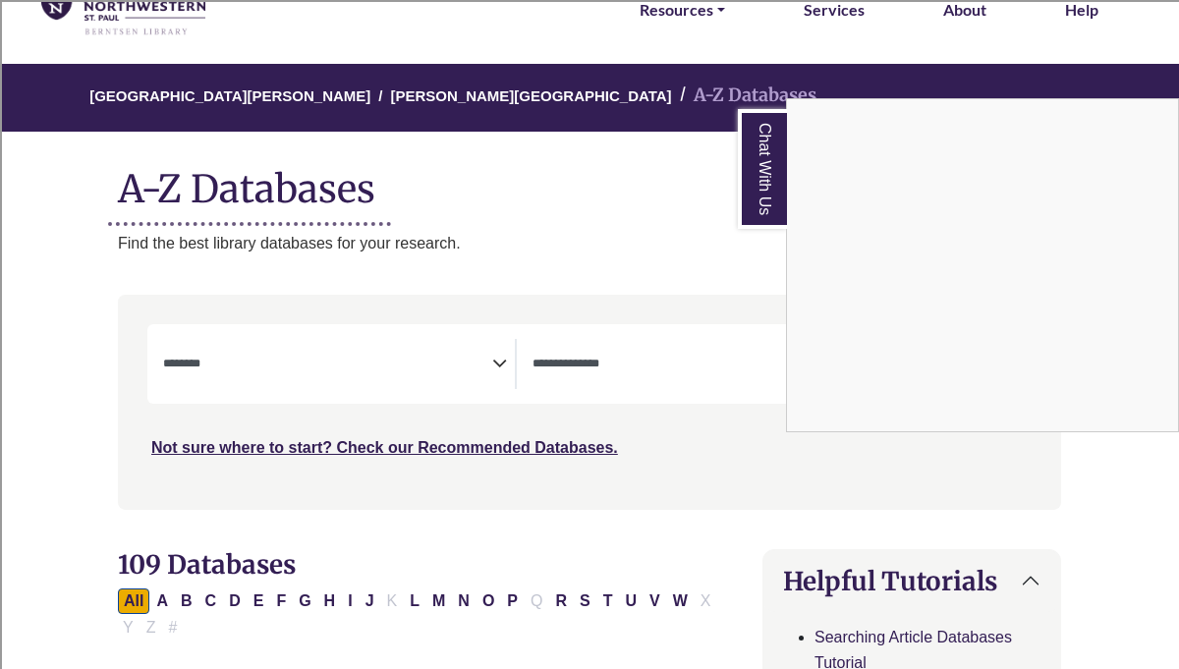
scroll to position [35, 0]
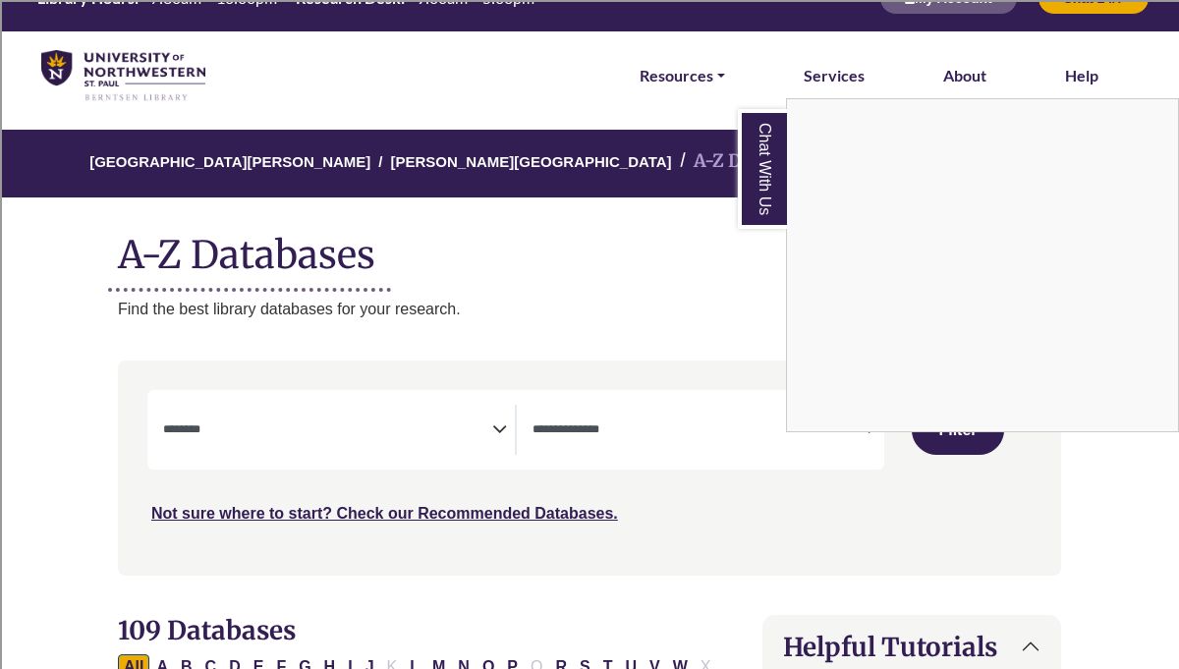
click at [744, 436] on div "Chat With Us" at bounding box center [589, 334] width 1179 height 669
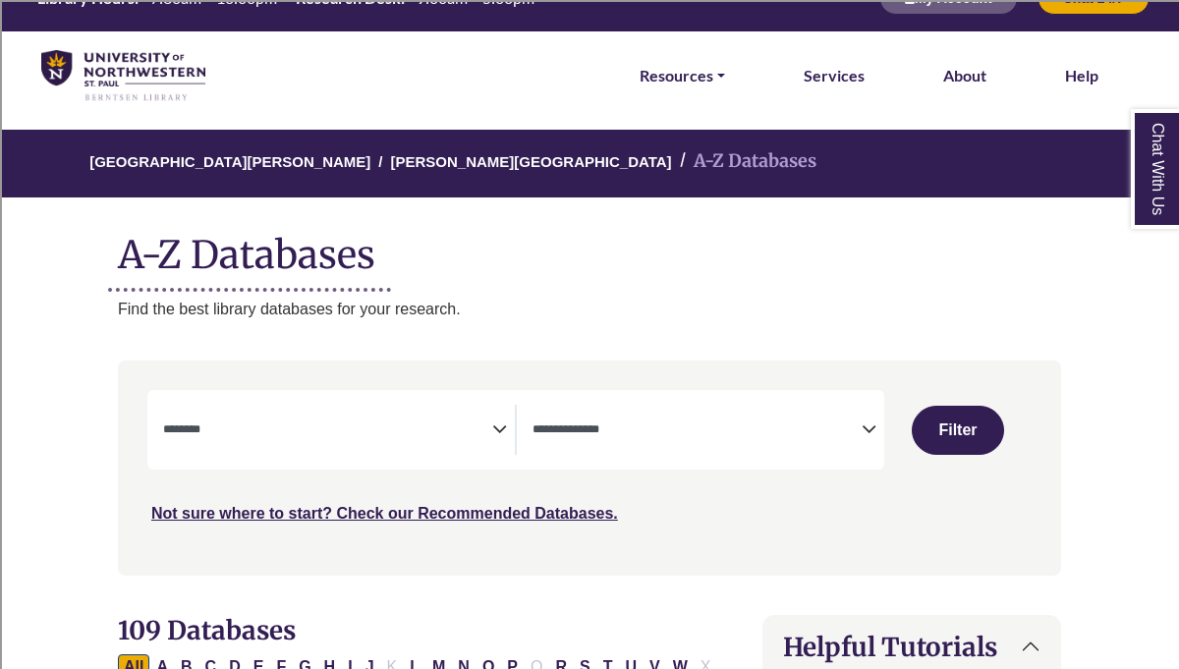
click at [870, 425] on icon "Search filters" at bounding box center [869, 426] width 15 height 29
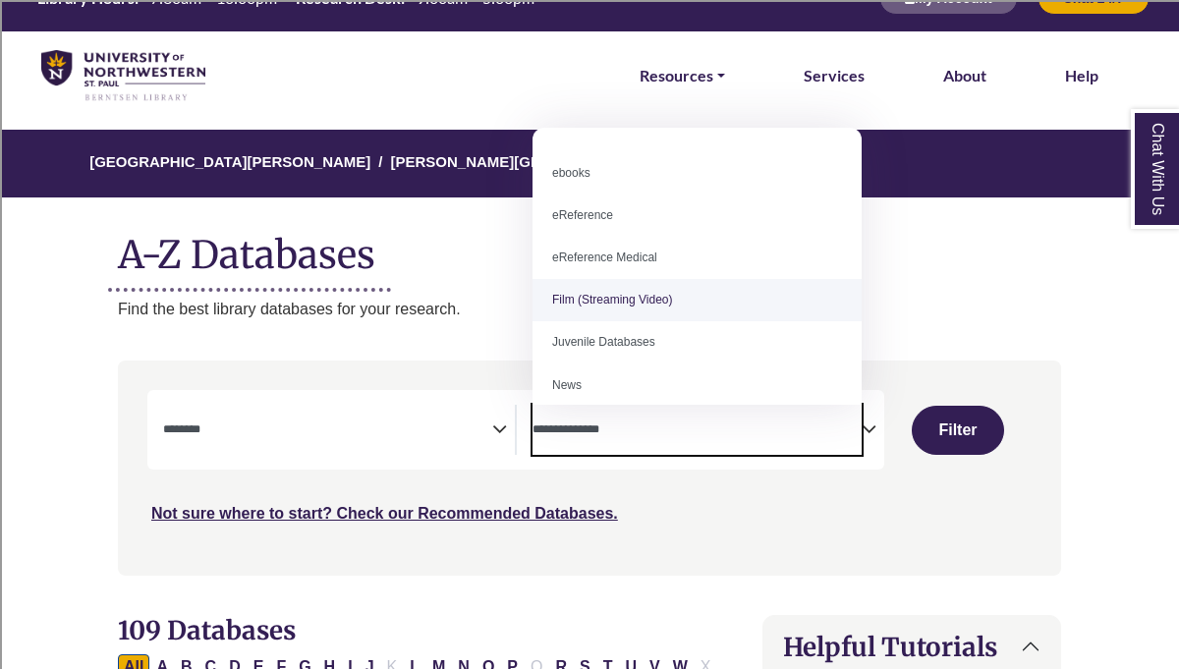
scroll to position [0, 0]
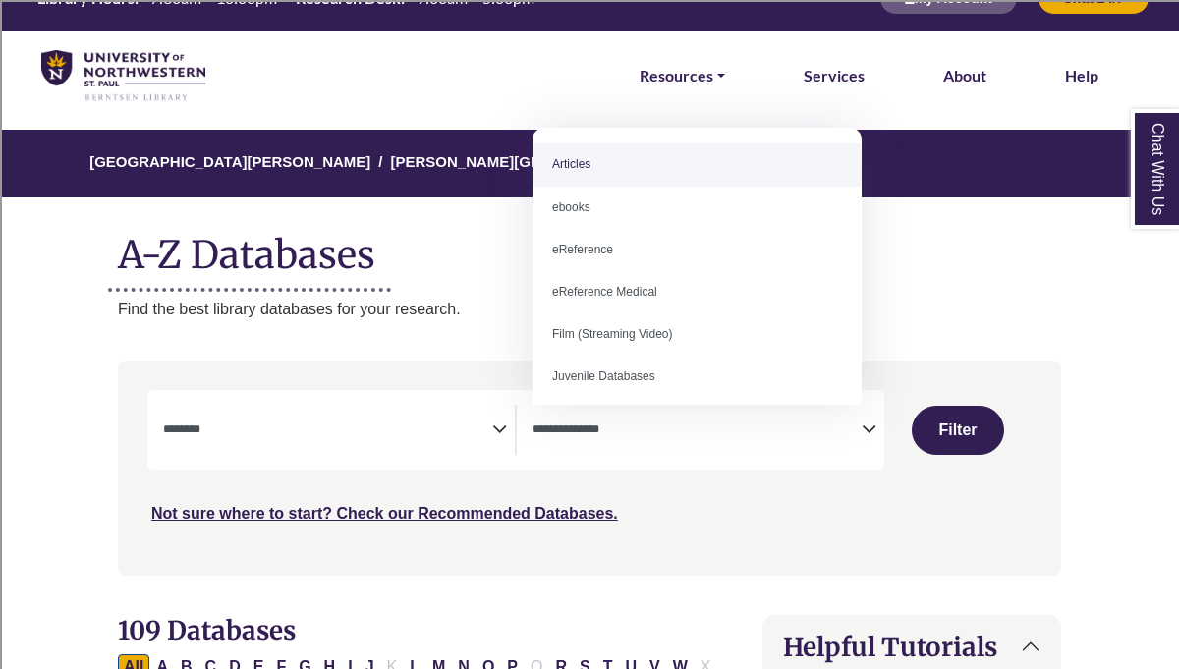
select select "*****"
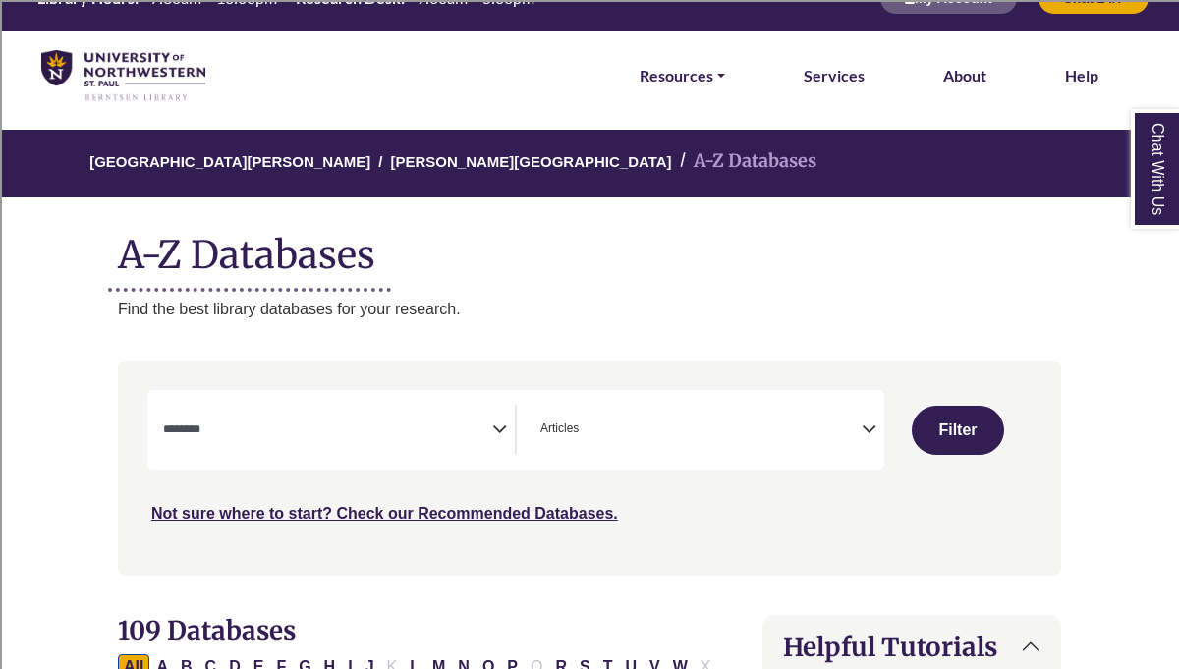
click at [502, 435] on icon "Search filters" at bounding box center [499, 426] width 15 height 29
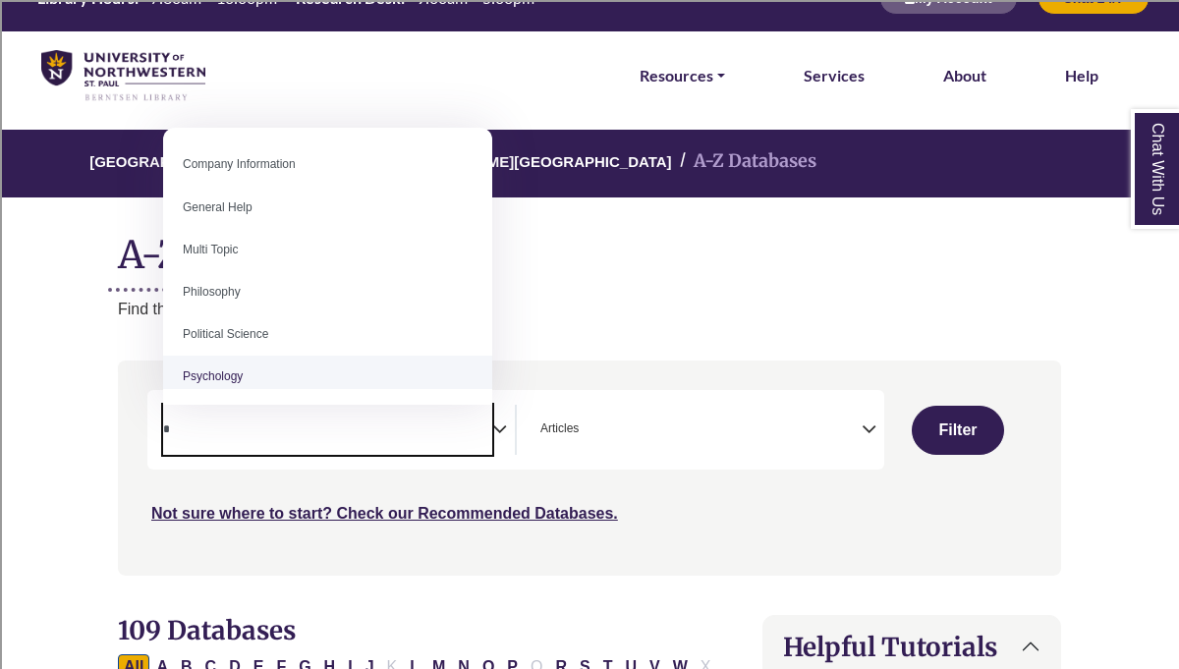
type textarea "*"
select select "*****"
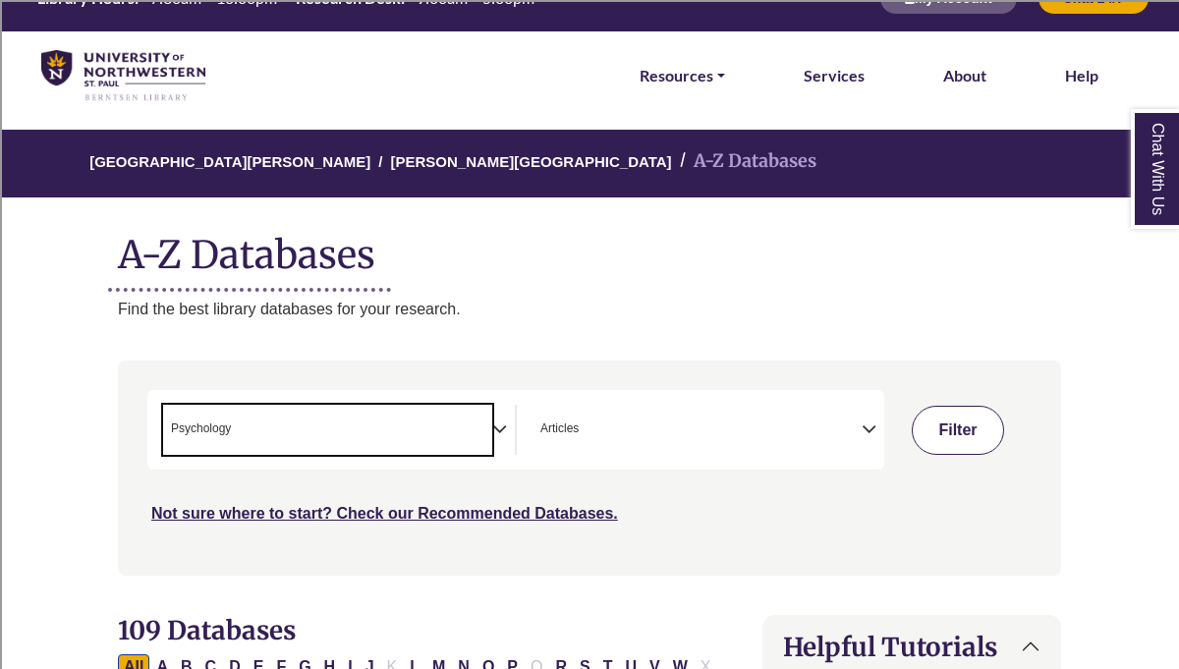
click at [971, 427] on button "Filter" at bounding box center [958, 430] width 93 height 49
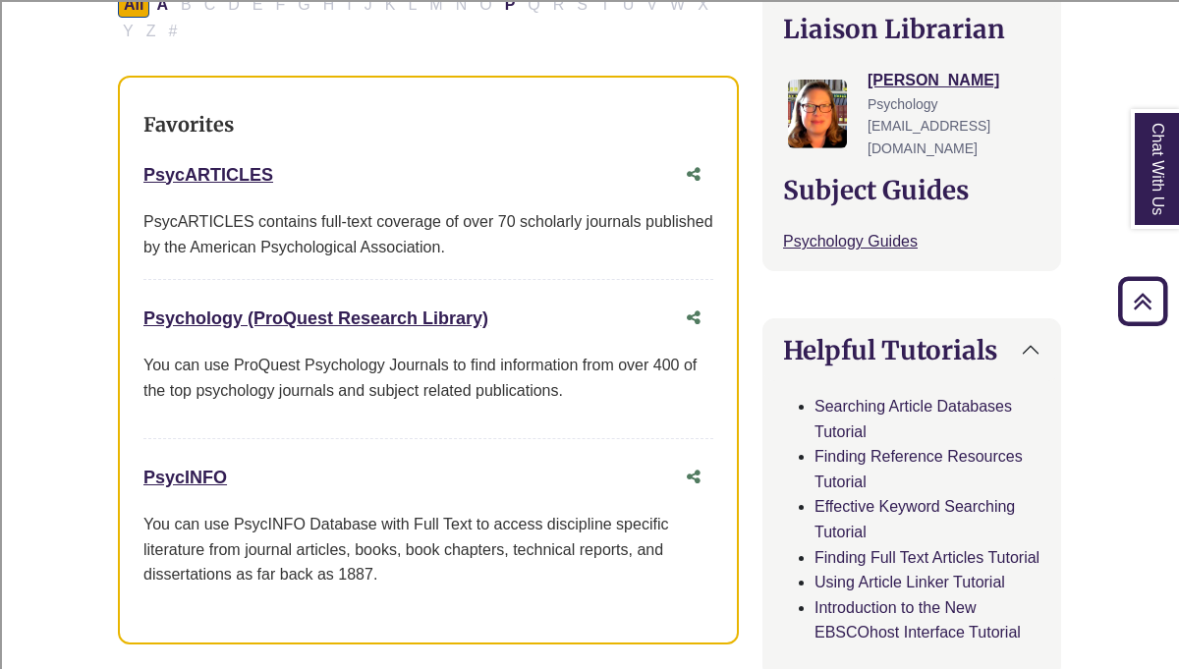
scroll to position [705, 0]
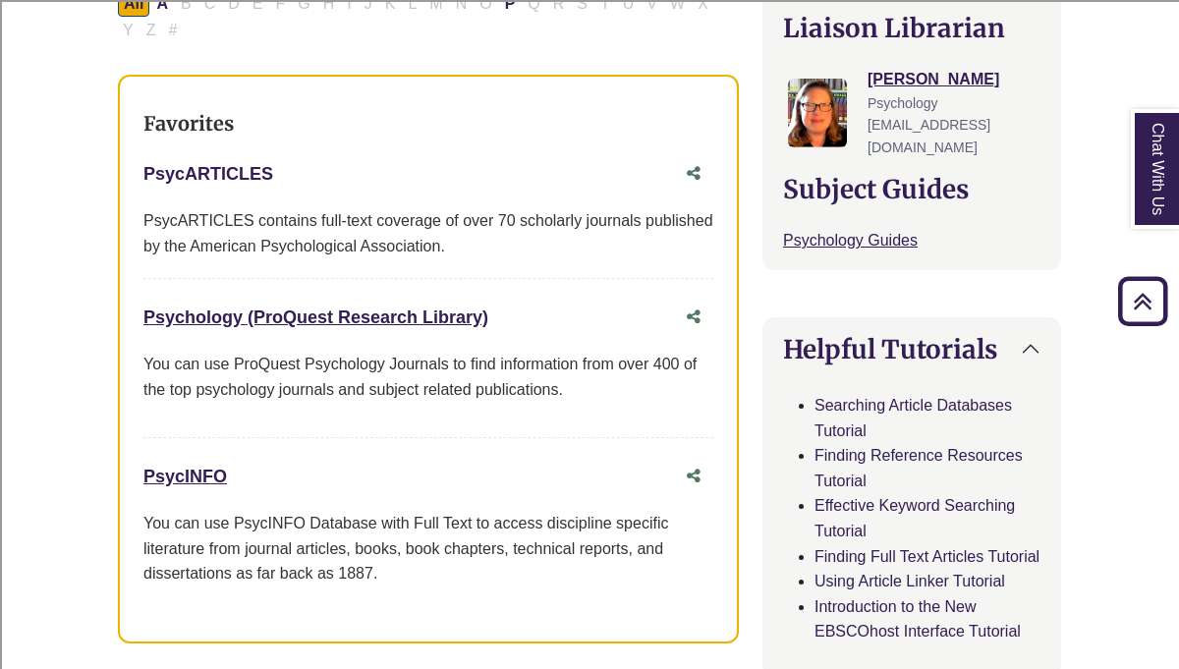
click at [215, 183] on link "PsycARTICLES This link opens in a new window" at bounding box center [208, 174] width 130 height 20
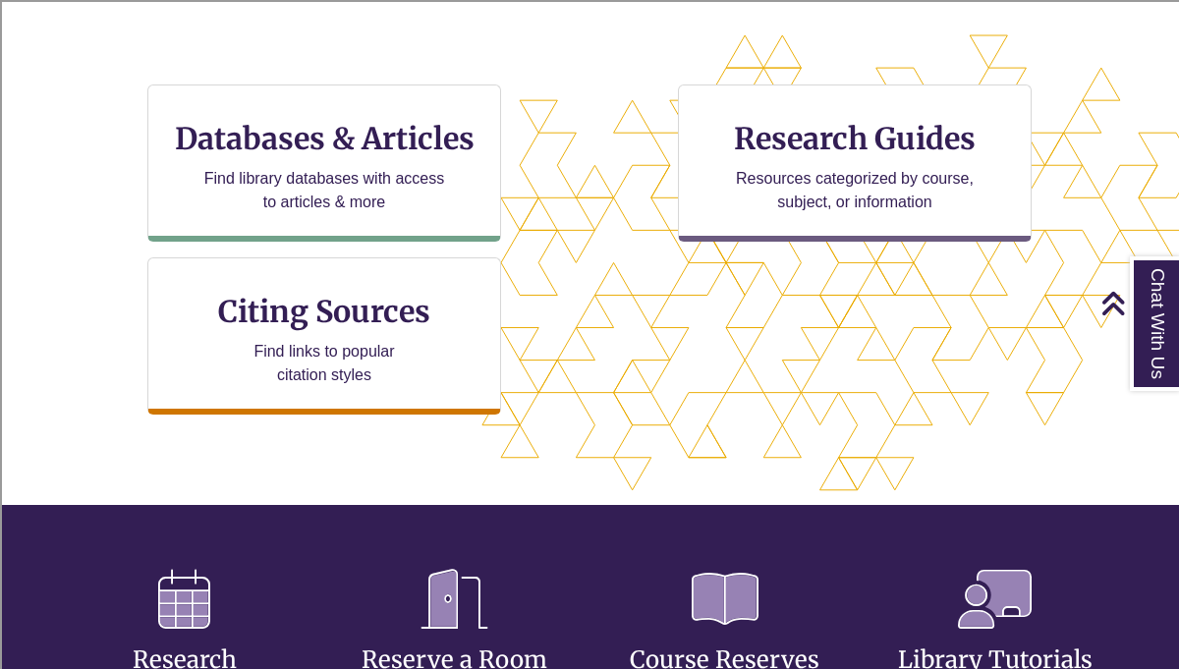
scroll to position [634, 0]
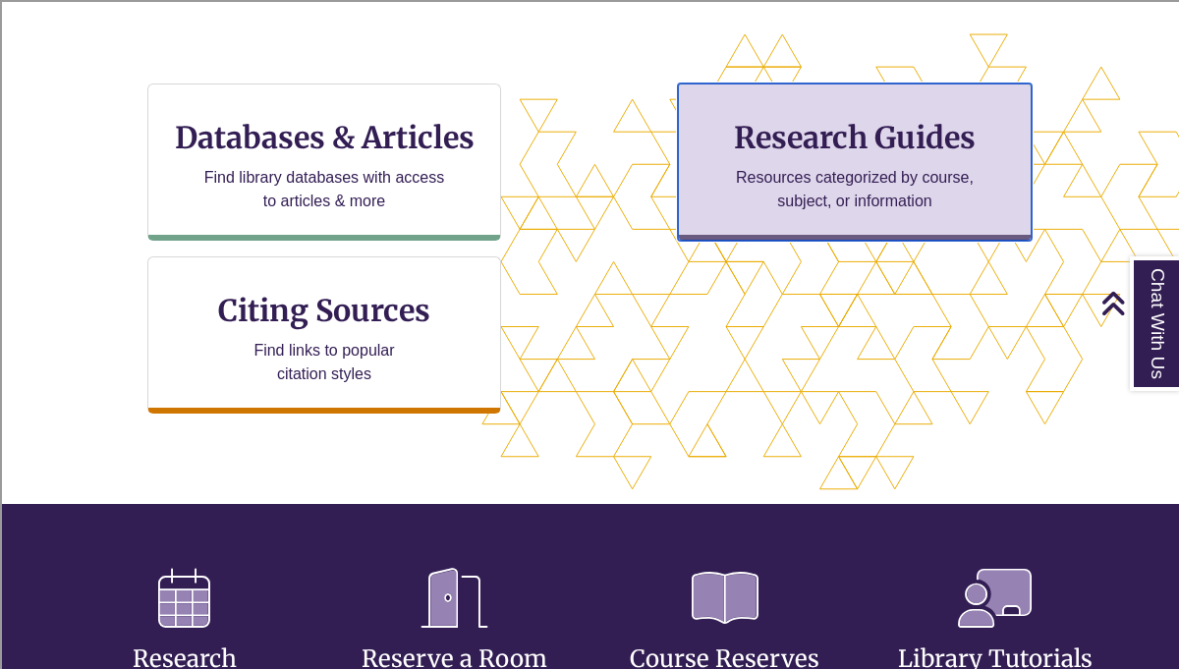
click at [880, 177] on p "Resources categorized by course, subject, or information" at bounding box center [855, 189] width 256 height 47
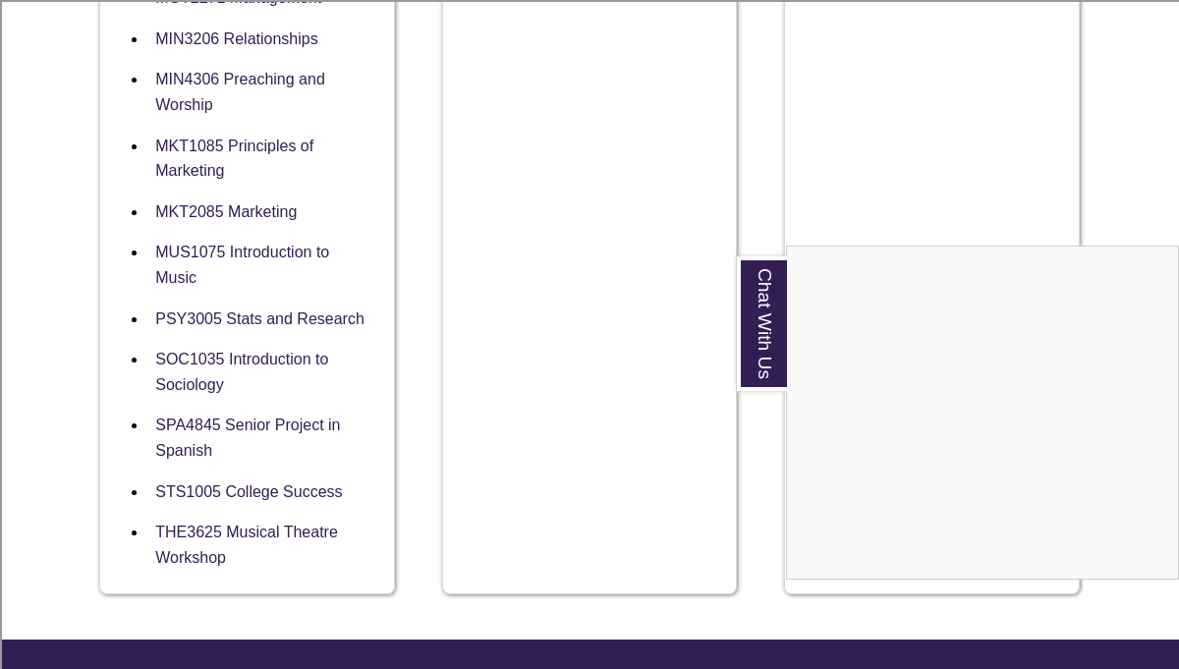
scroll to position [2374, 0]
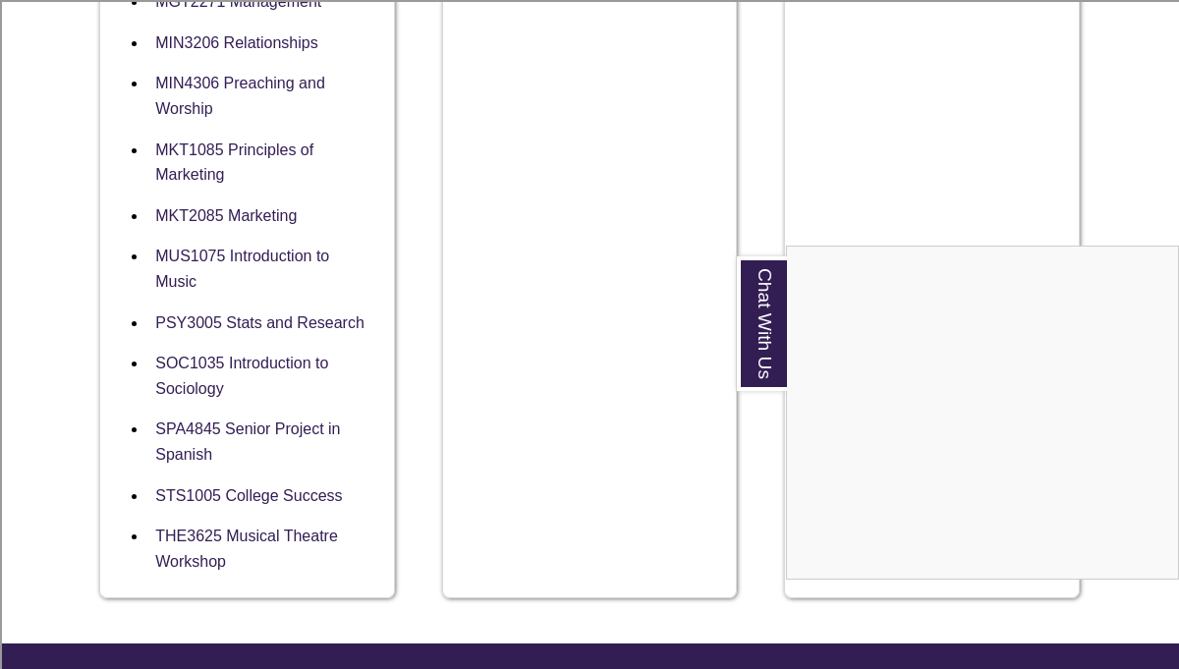
click at [287, 274] on div "Chat With Us" at bounding box center [589, 334] width 1179 height 669
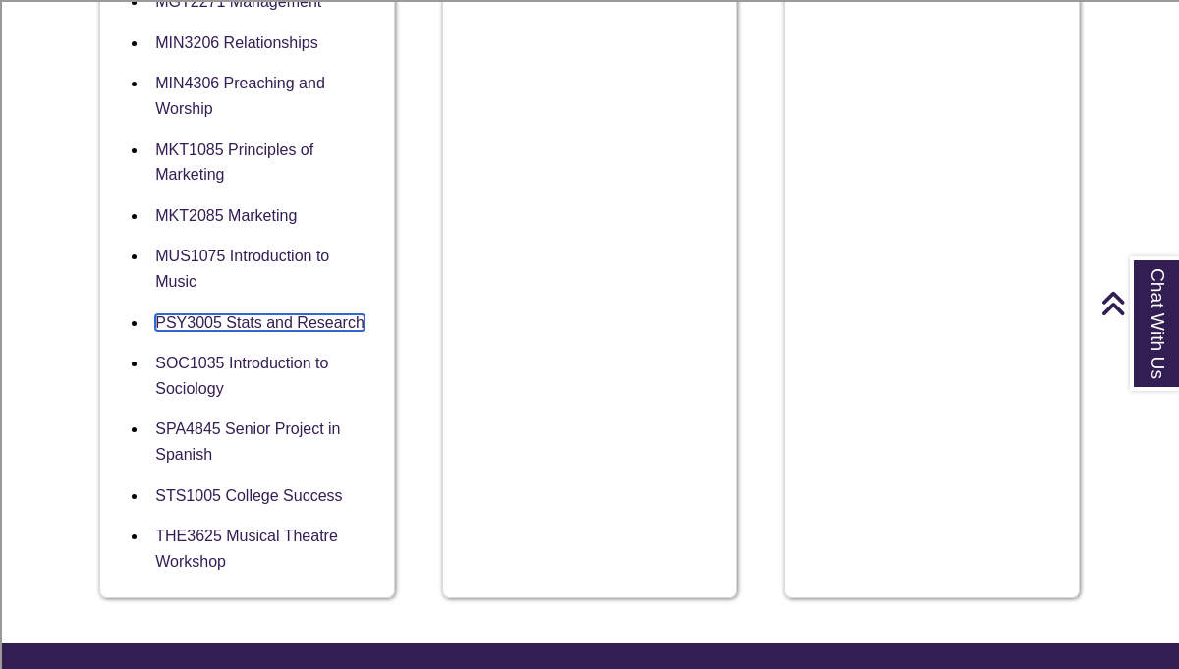
click at [287, 314] on link "PSY3005 Stats and Research" at bounding box center [259, 322] width 209 height 17
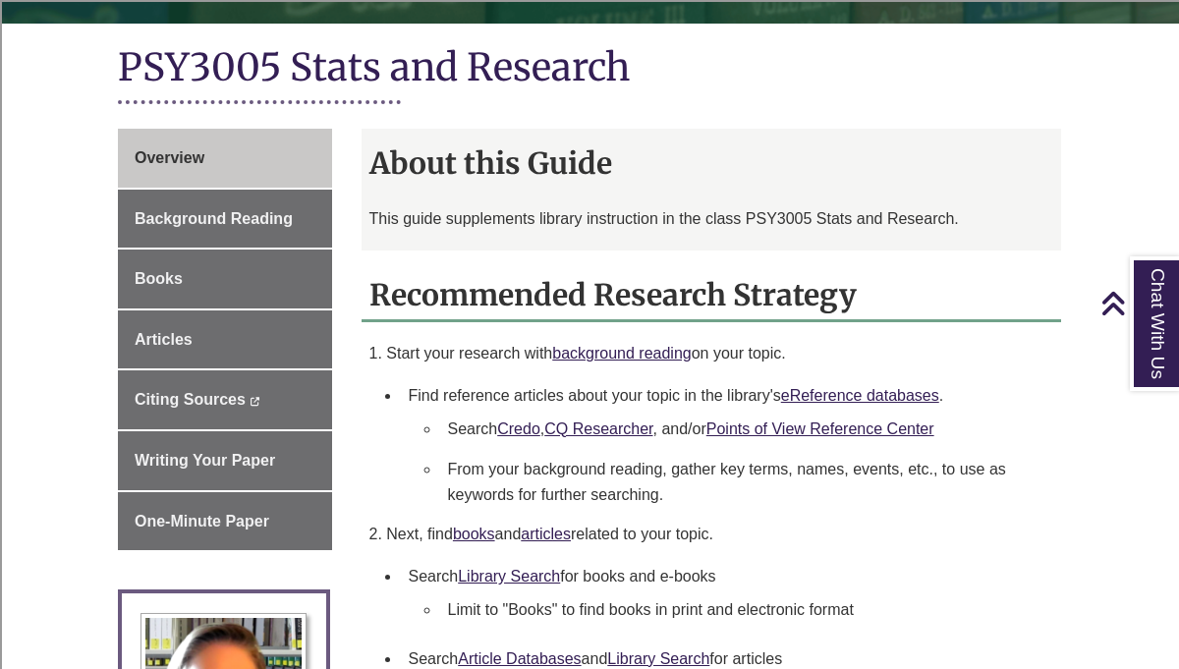
scroll to position [436, 0]
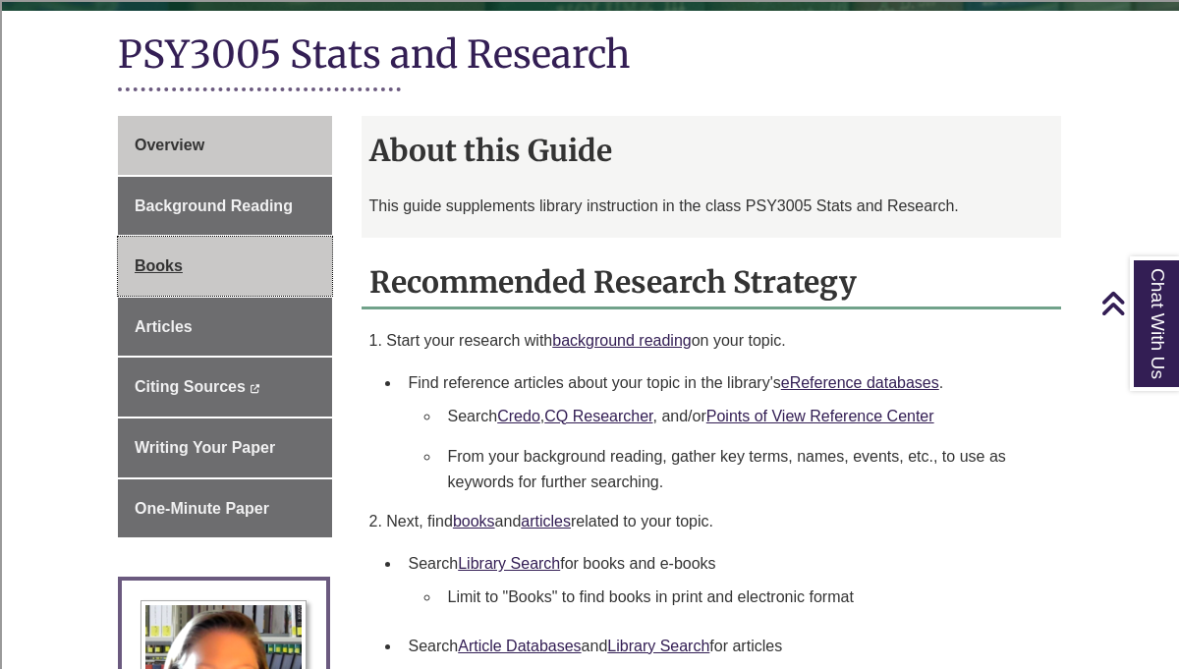
click at [287, 267] on link "Books" at bounding box center [225, 266] width 214 height 59
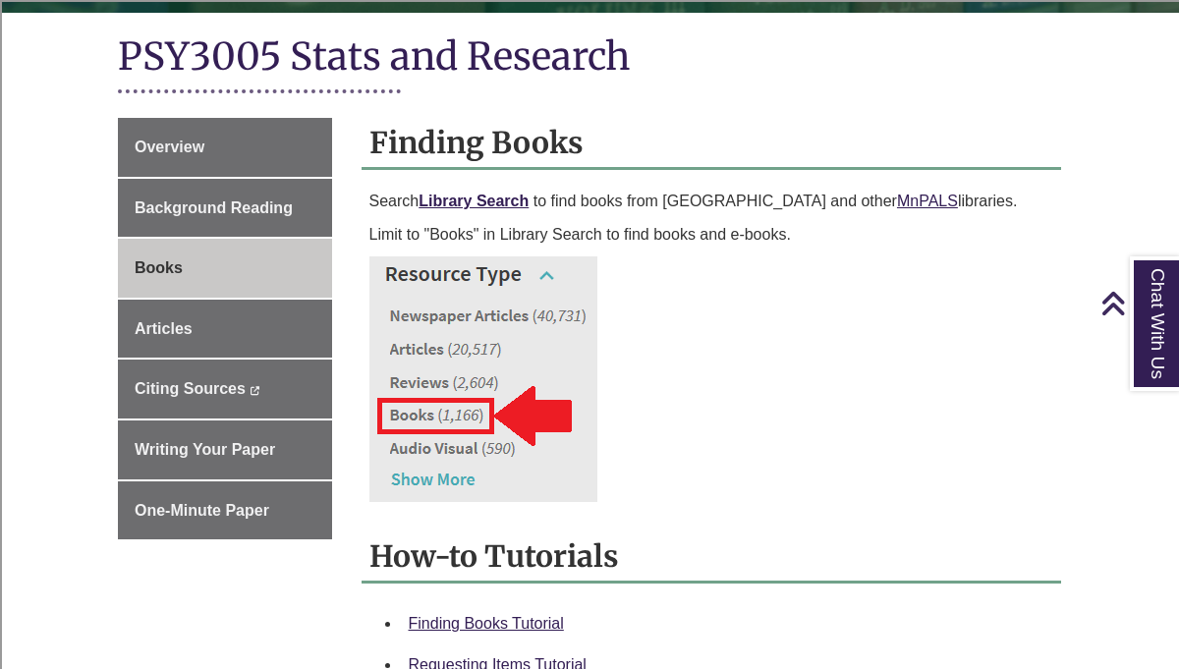
scroll to position [450, 0]
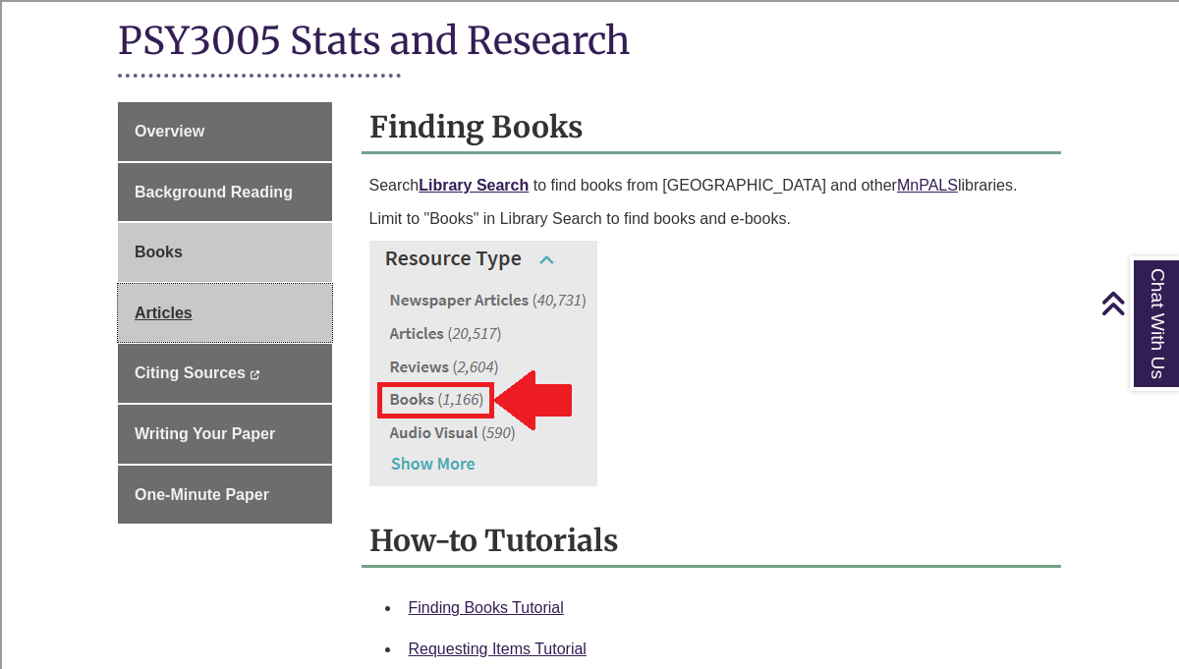
click at [262, 315] on link "Articles" at bounding box center [225, 313] width 214 height 59
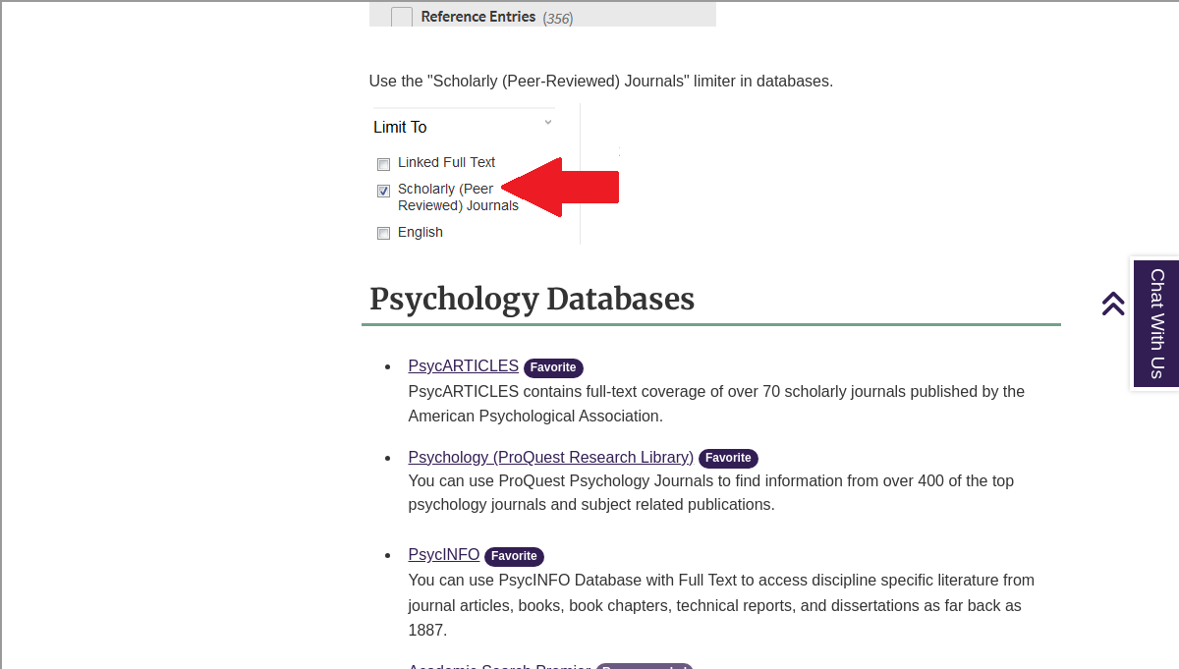
scroll to position [1078, 0]
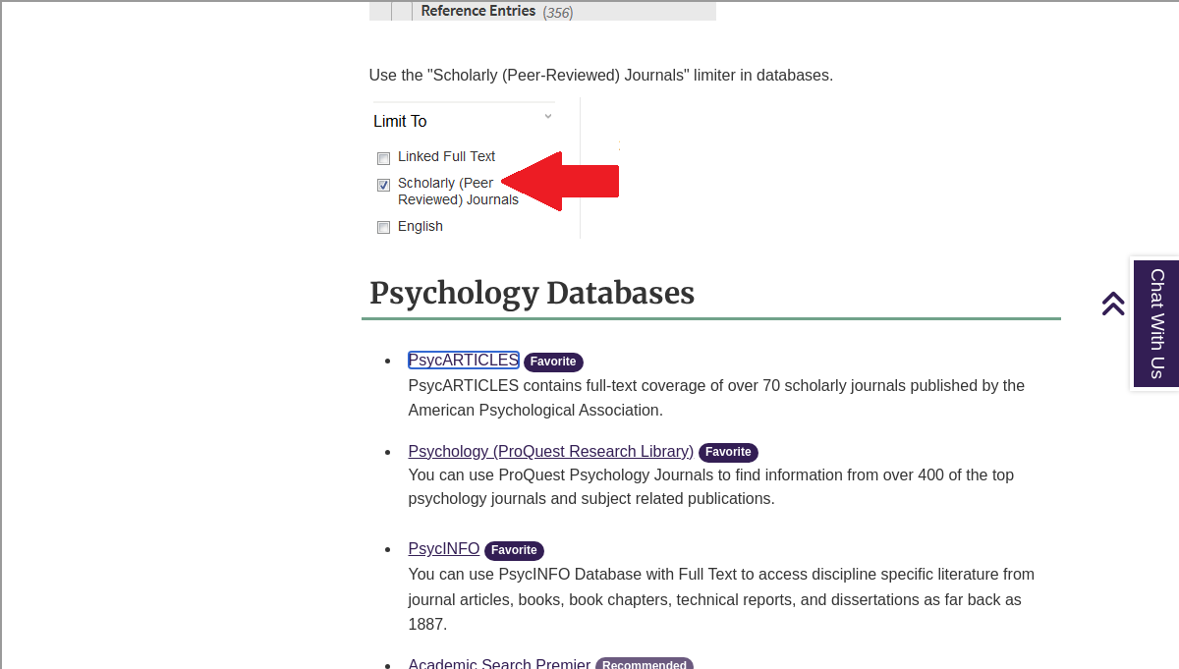
click at [457, 355] on link "PsycARTICLES" at bounding box center [464, 360] width 111 height 17
